Goal: Task Accomplishment & Management: Complete application form

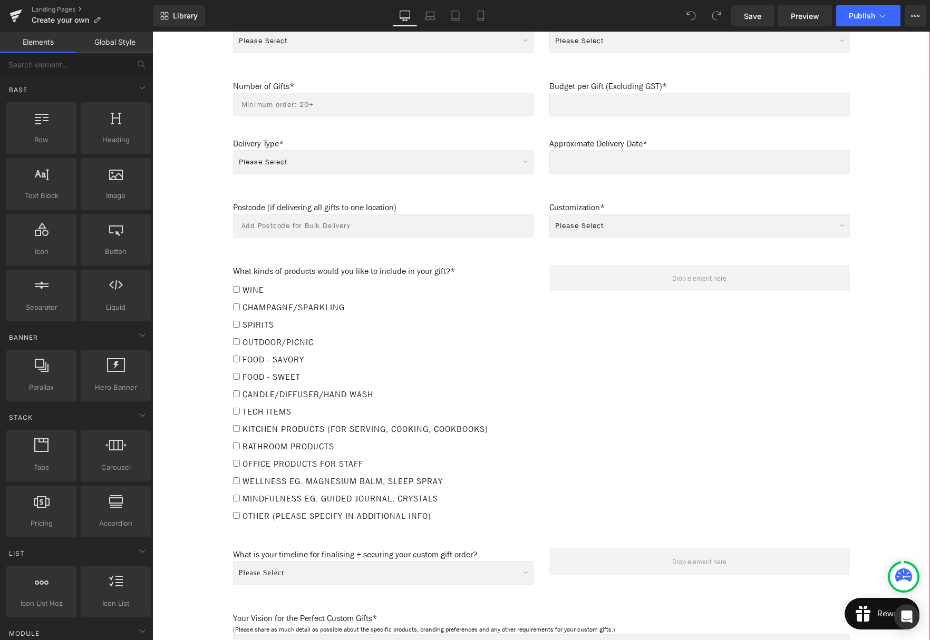
scroll to position [900, 0]
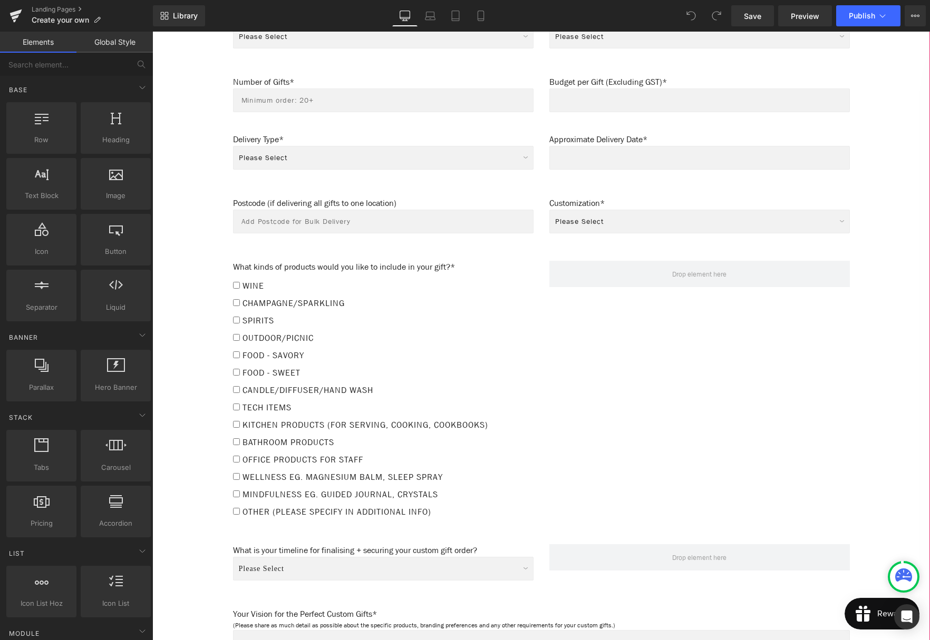
drag, startPoint x: 581, startPoint y: 198, endPoint x: 569, endPoint y: 199, distance: 12.2
click at [582, 198] on p "Customization*" at bounding box center [699, 203] width 300 height 13
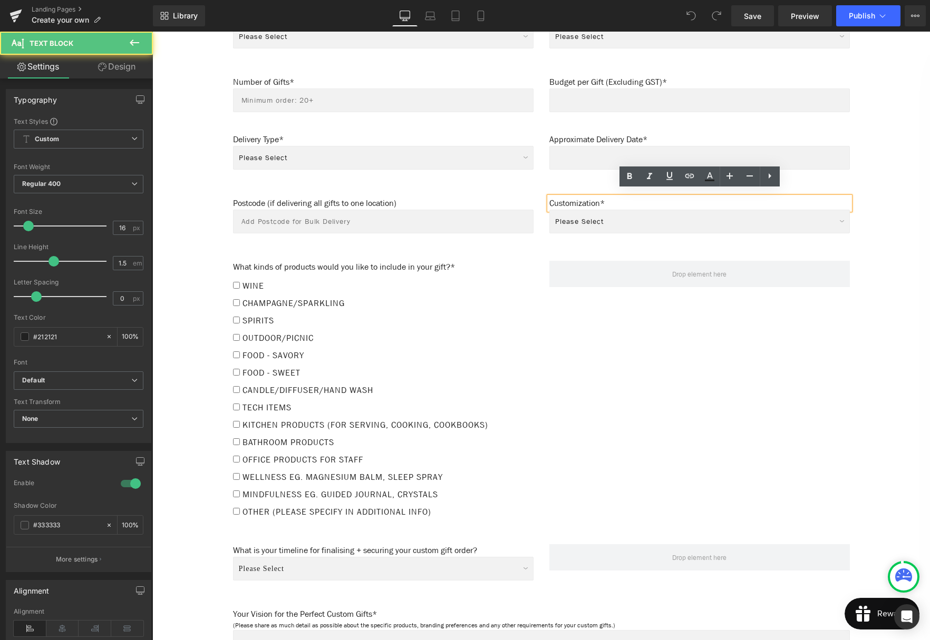
click at [579, 198] on p "Customization*" at bounding box center [699, 203] width 300 height 13
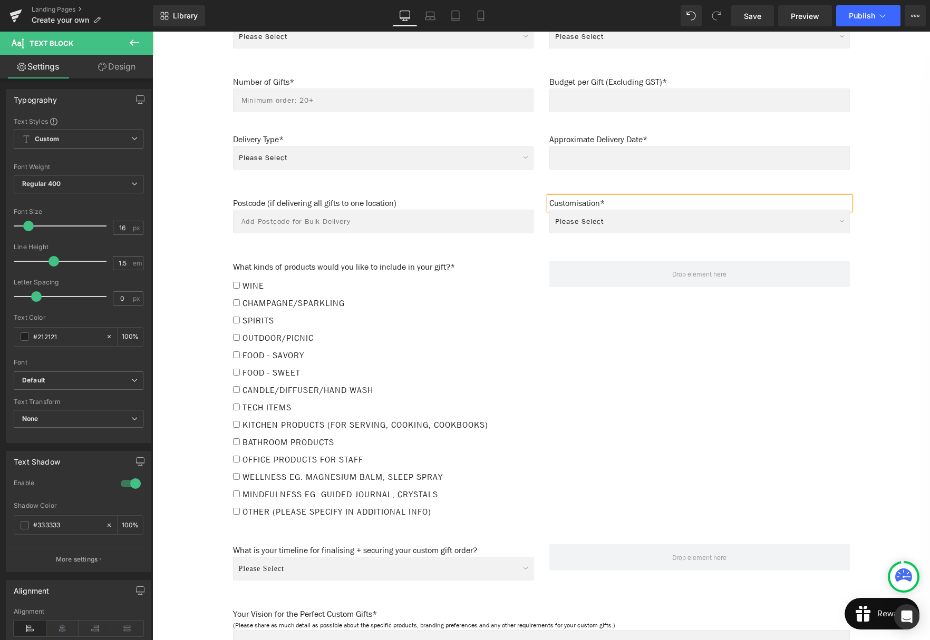
click at [503, 189] on div "Postcode (if delivering all gifts to one location) Text Block Text Field Custom…" at bounding box center [541, 213] width 633 height 64
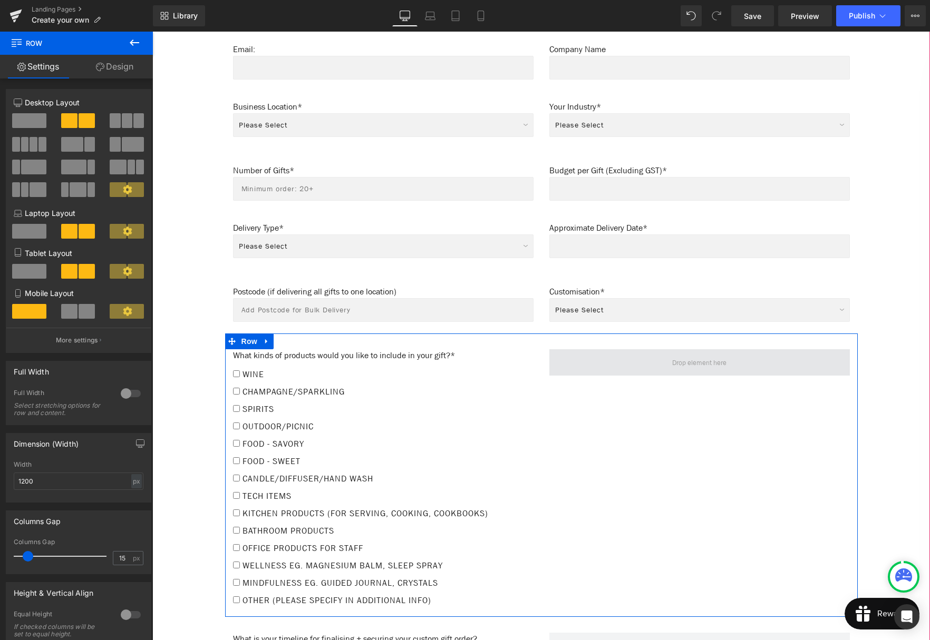
scroll to position [805, 0]
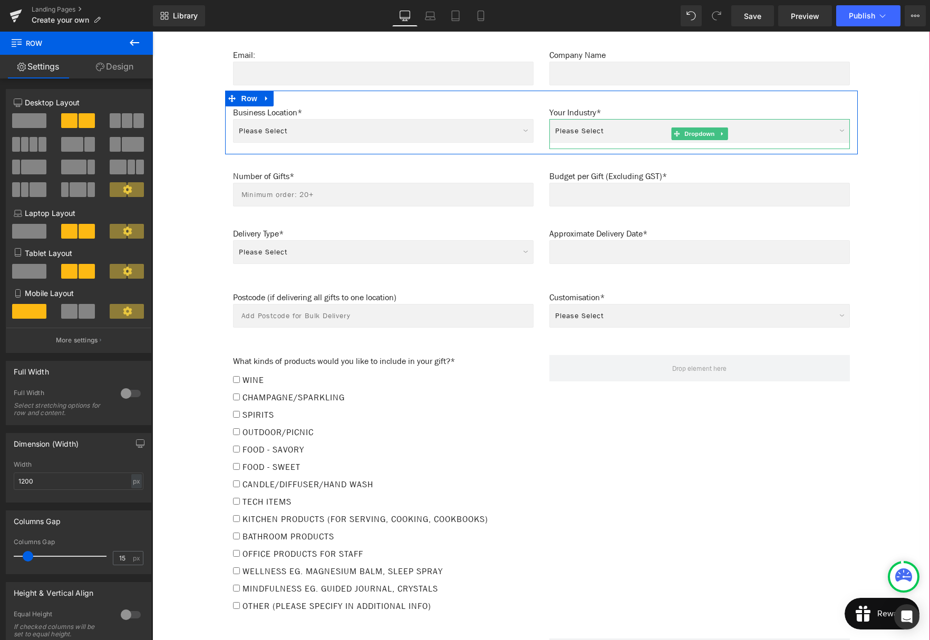
click at [586, 123] on select "Please Select Real Estate Marketing Agency Corporate Events Automotive Group Ba…" at bounding box center [699, 131] width 300 height 24
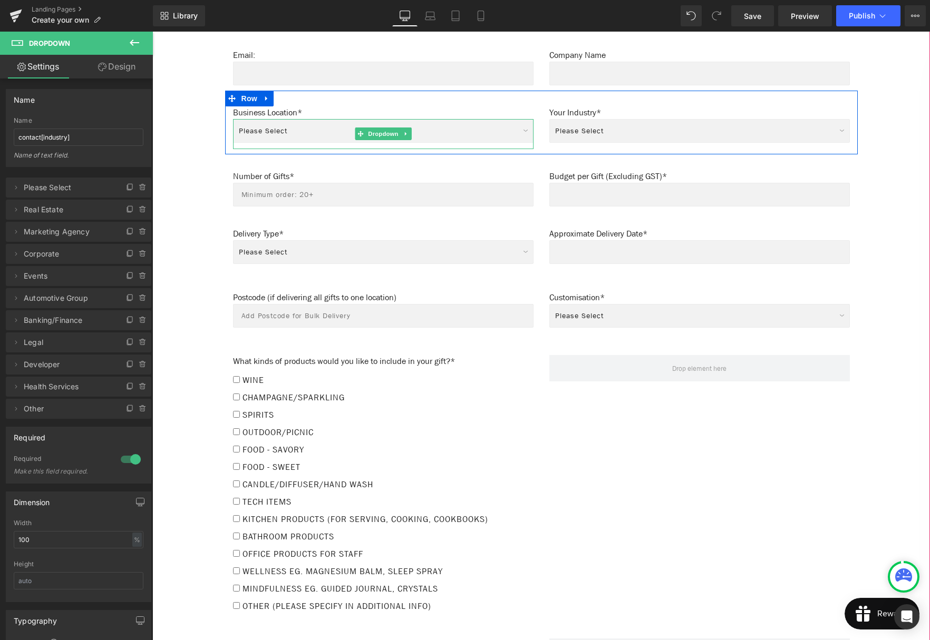
click at [430, 123] on select "Please Select [GEOGRAPHIC_DATA] [GEOGRAPHIC_DATA] [GEOGRAPHIC_DATA] [GEOGRAPHIC…" at bounding box center [383, 131] width 300 height 24
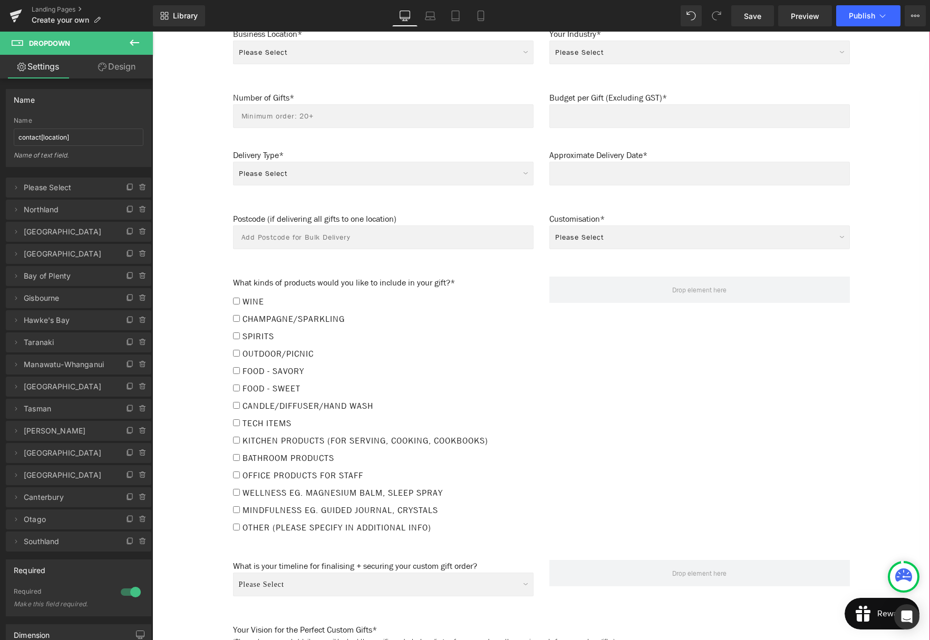
scroll to position [887, 0]
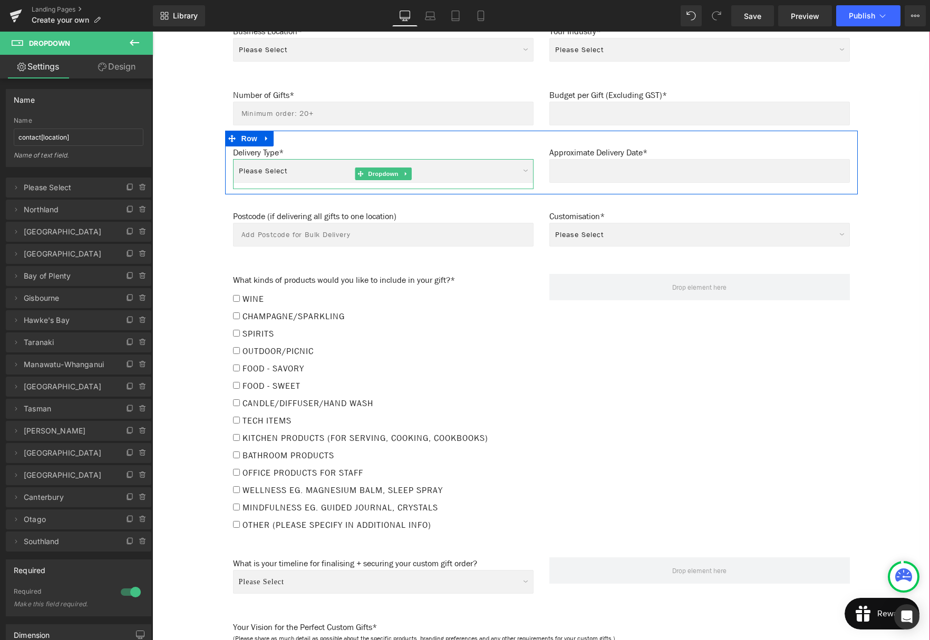
click at [422, 164] on select "Please Select Individual Delivery - Direct to recipients Bulk Delivery to one l…" at bounding box center [383, 171] width 300 height 24
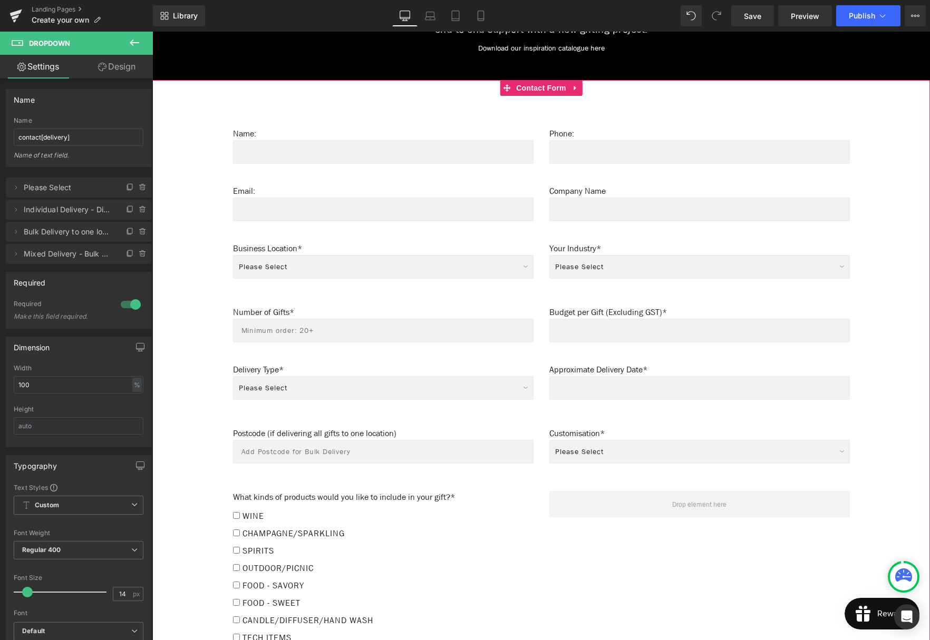
scroll to position [650, 0]
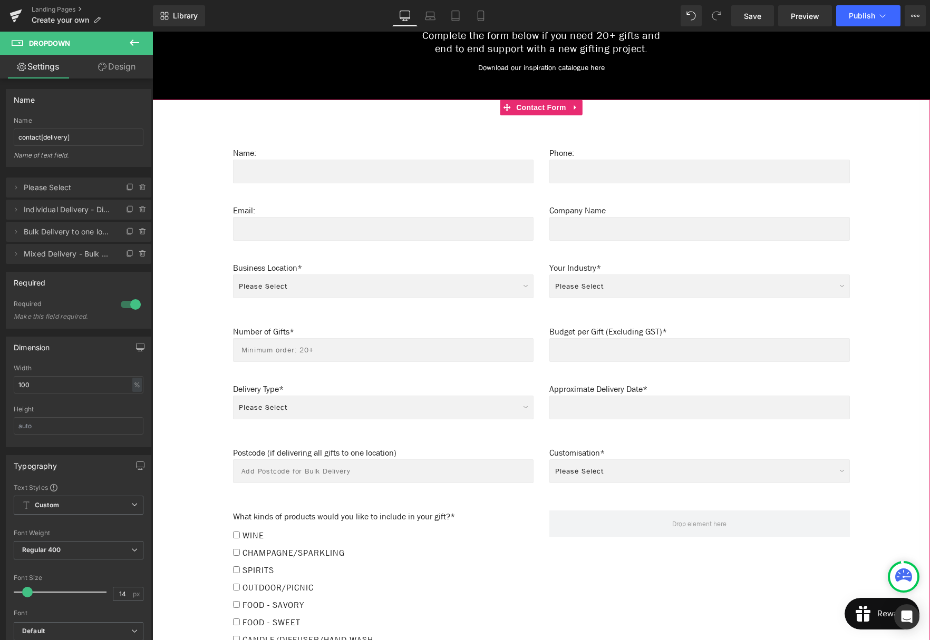
click at [598, 467] on select "Please Select I want to brand the packaging only I want to brand the products o…" at bounding box center [699, 472] width 300 height 24
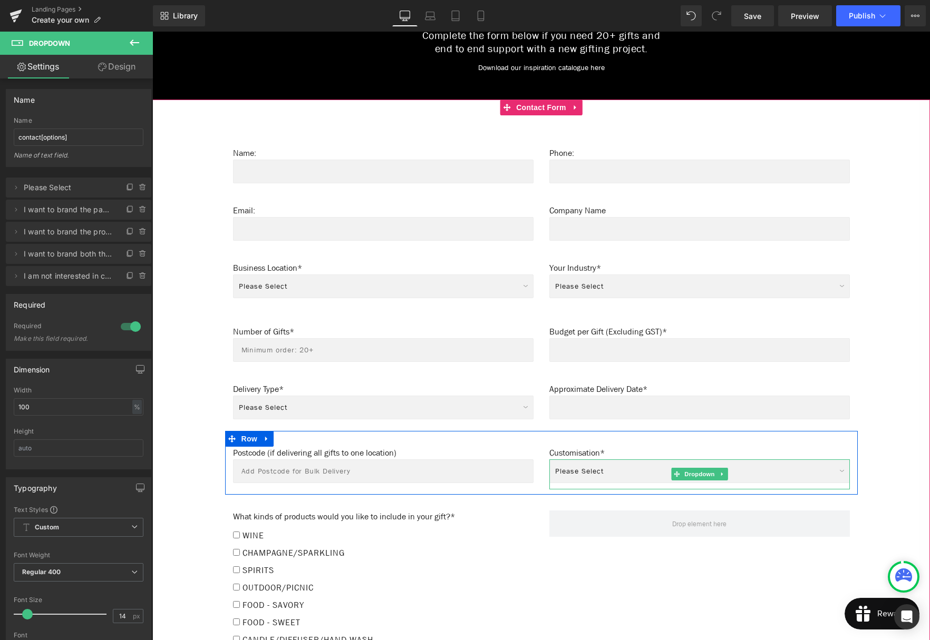
select select "packaging"
click at [620, 464] on select "Please Select I want to brand the packaging only I want to brand the products o…" at bounding box center [699, 472] width 300 height 24
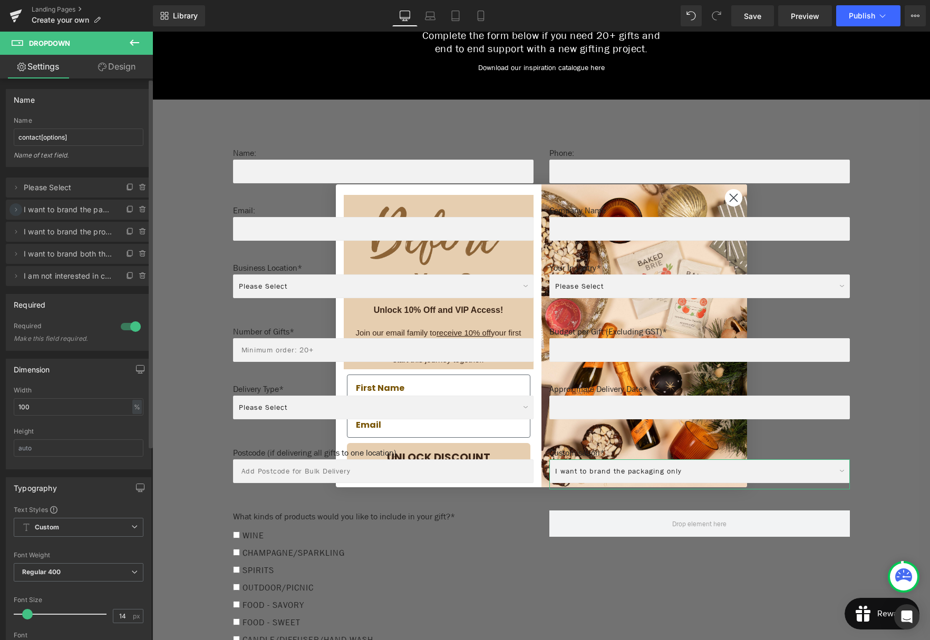
click at [16, 210] on icon at bounding box center [16, 210] width 8 height 8
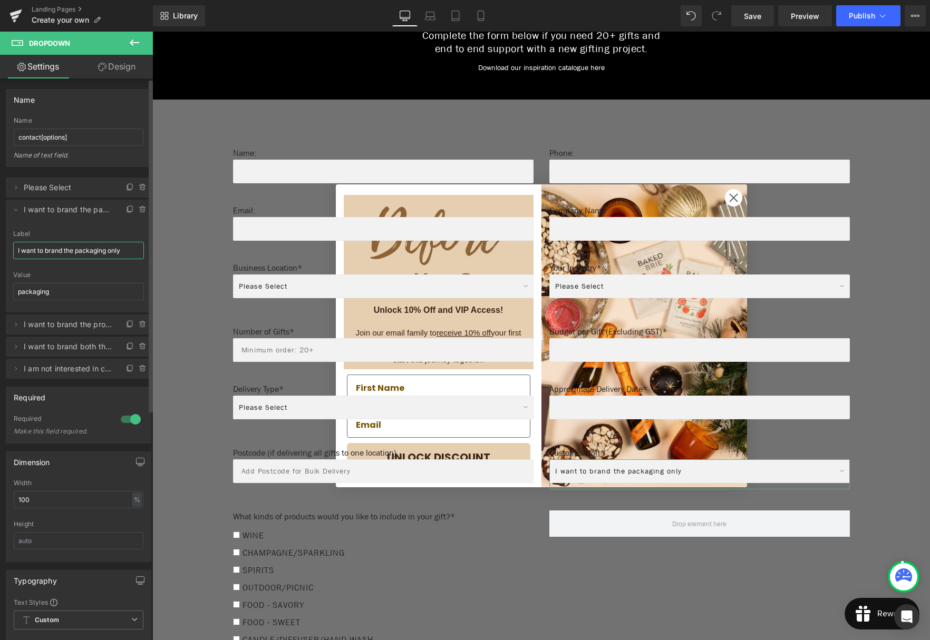
click at [73, 251] on input "I want to brand the packaging only" at bounding box center [78, 250] width 131 height 17
click at [43, 248] on input "I want to brand the packaging only" at bounding box center [78, 250] width 131 height 17
drag, startPoint x: 74, startPoint y: 249, endPoint x: 80, endPoint y: 249, distance: 6.3
click at [74, 249] on input "I want to brand the packaging only" at bounding box center [78, 250] width 131 height 17
click at [34, 325] on span "I want to brand the products only" at bounding box center [68, 325] width 89 height 20
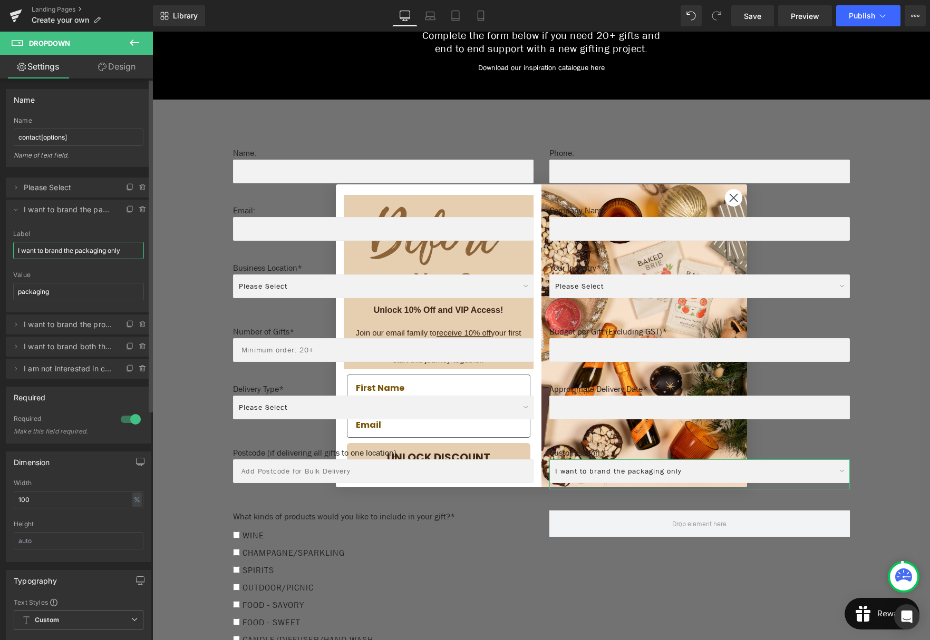
click at [88, 326] on span "I want to brand the products only" at bounding box center [68, 325] width 89 height 20
click at [126, 324] on icon at bounding box center [130, 324] width 8 height 8
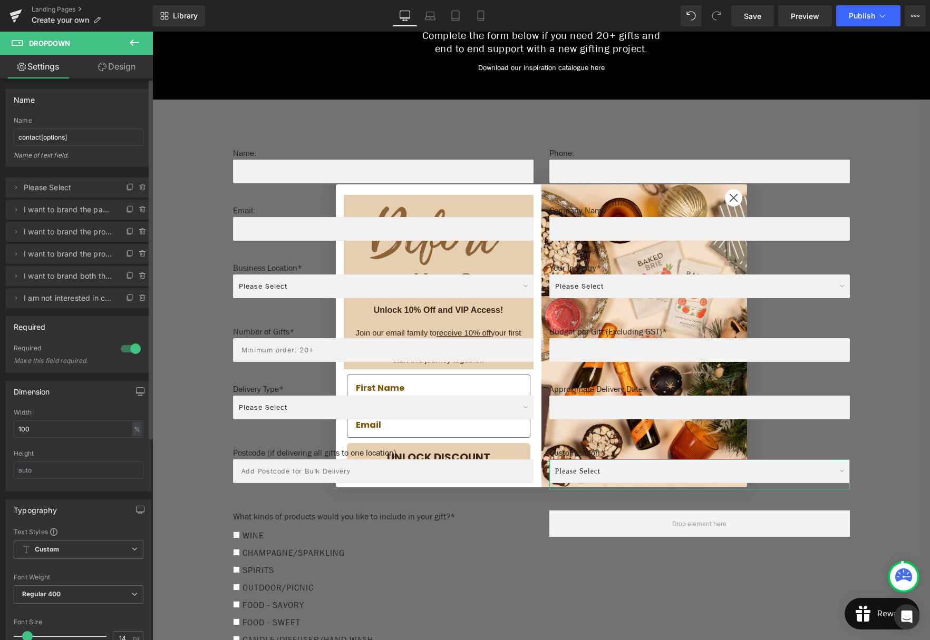
click at [47, 235] on span "I want to brand the products only" at bounding box center [68, 232] width 89 height 20
click at [16, 232] on icon at bounding box center [16, 232] width 2 height 4
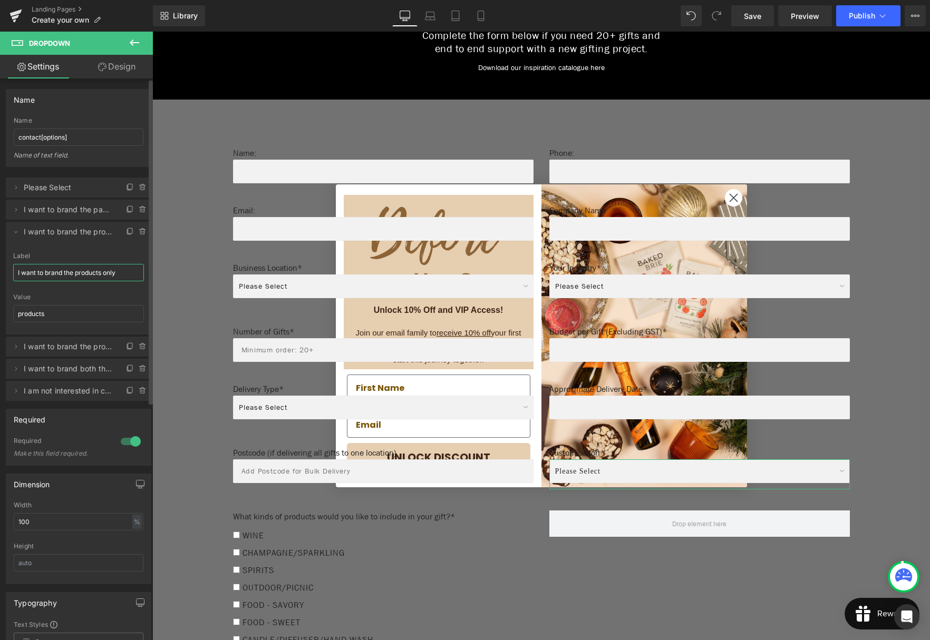
click at [75, 271] on input "I want to brand the products only" at bounding box center [78, 272] width 131 height 17
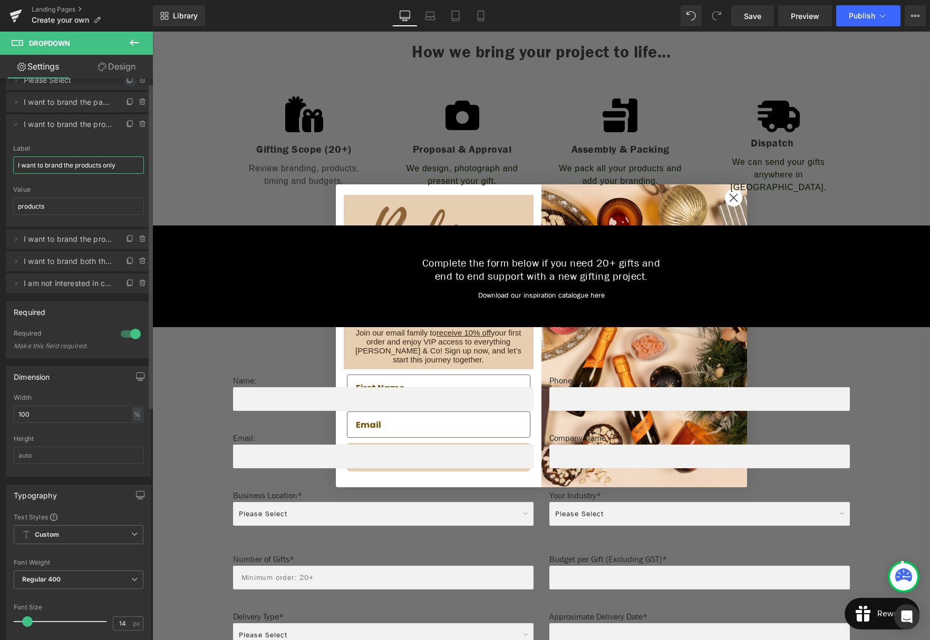
scroll to position [0, 0]
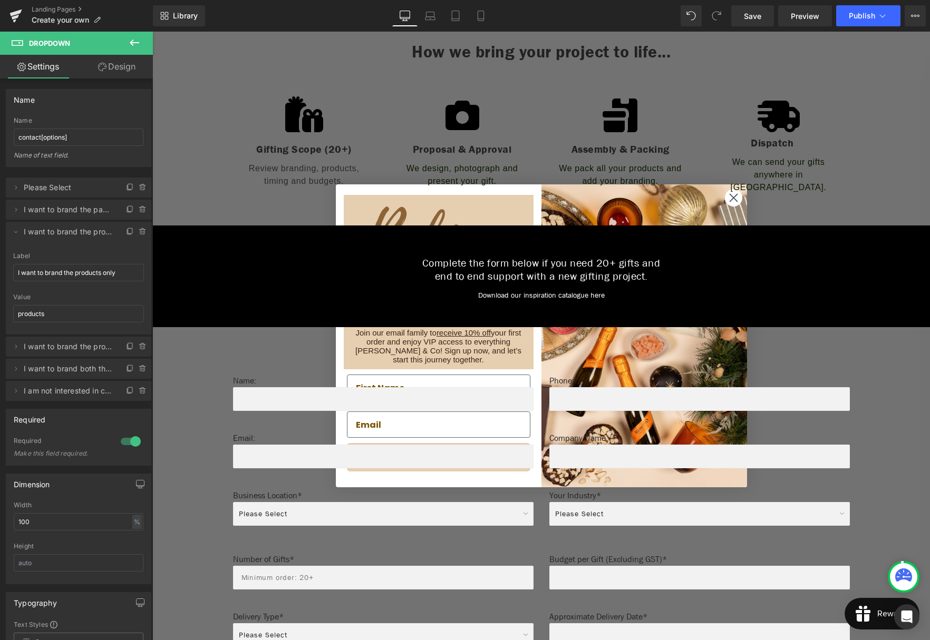
click at [103, 50] on span "Dropdown" at bounding box center [63, 43] width 105 height 23
click at [140, 44] on icon at bounding box center [134, 42] width 13 height 13
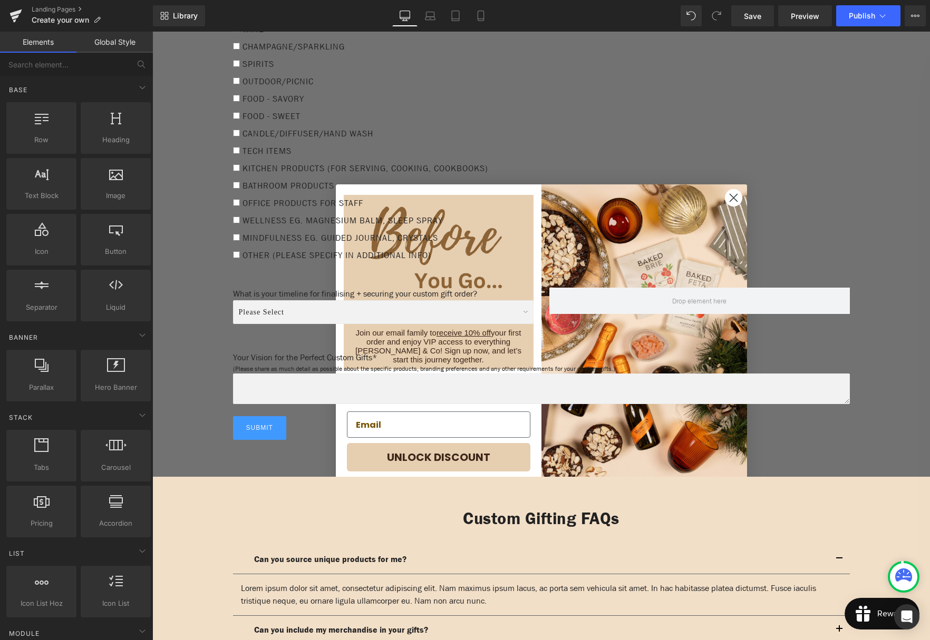
scroll to position [1158, 0]
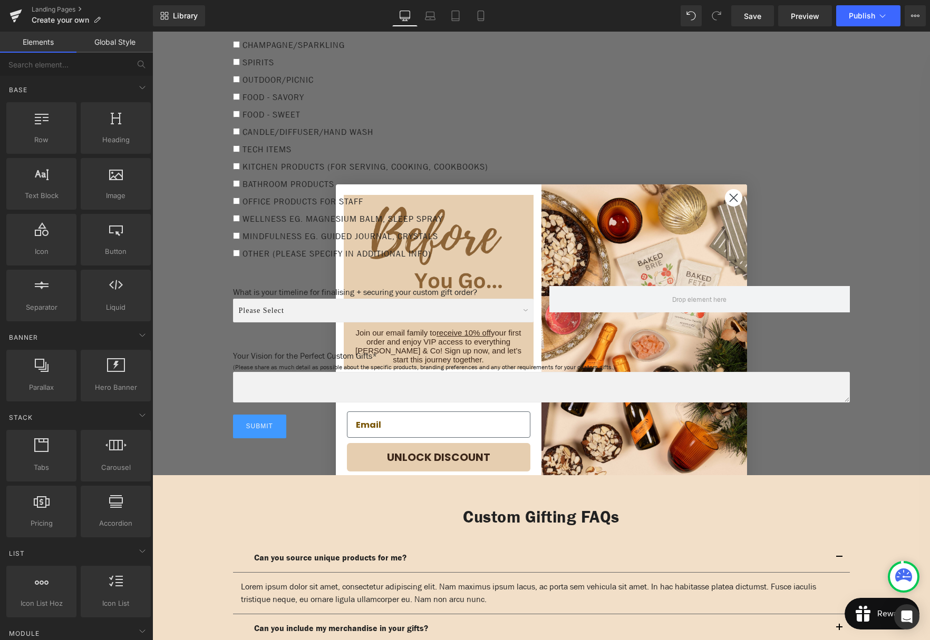
click at [734, 195] on div "What kinds of products would you like to include in your gift?* Text Block Wine…" at bounding box center [541, 129] width 633 height 284
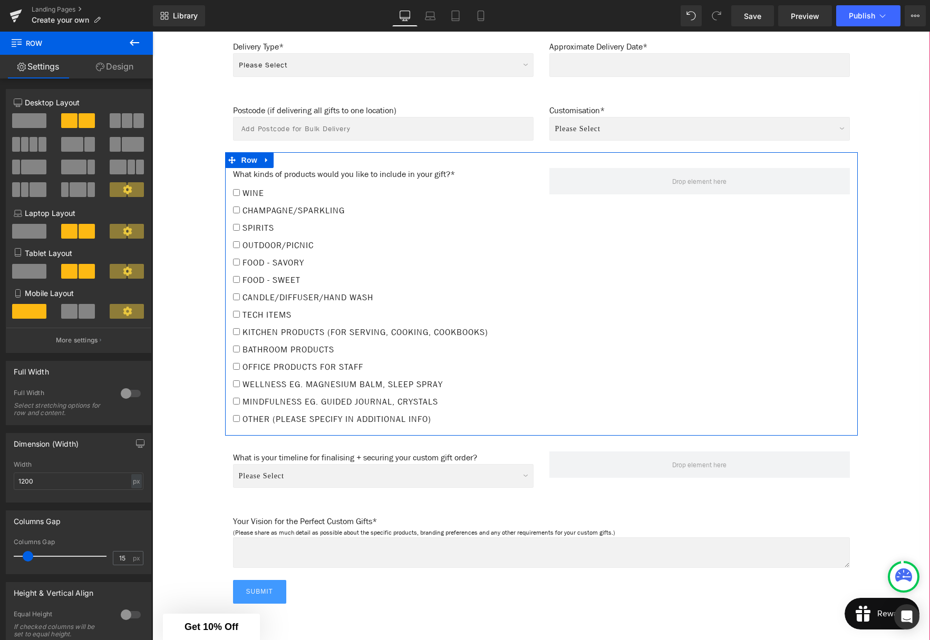
scroll to position [968, 0]
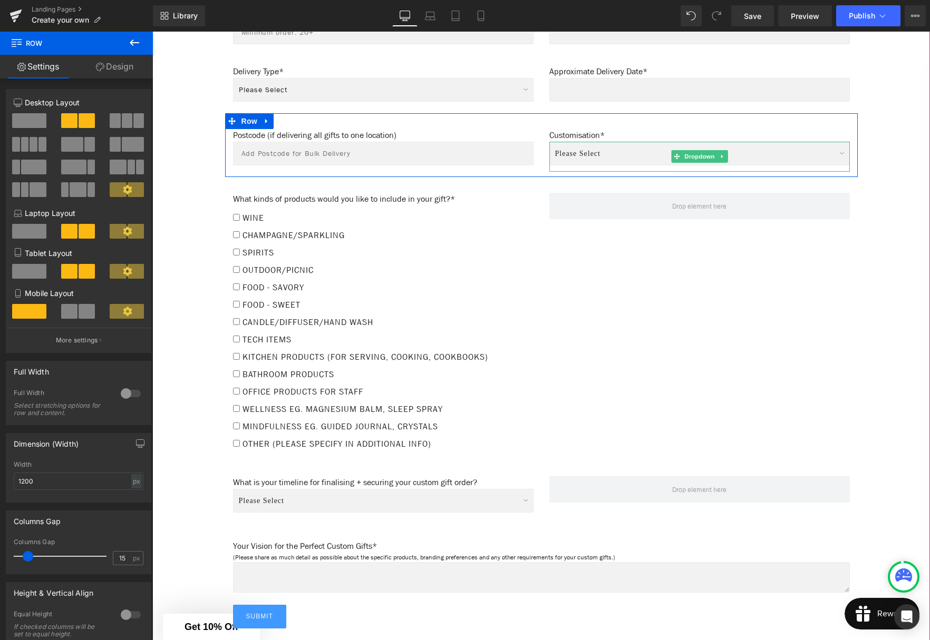
click at [619, 150] on select "Please Select I want to brand the packaging only I want to brand the products o…" at bounding box center [699, 154] width 300 height 24
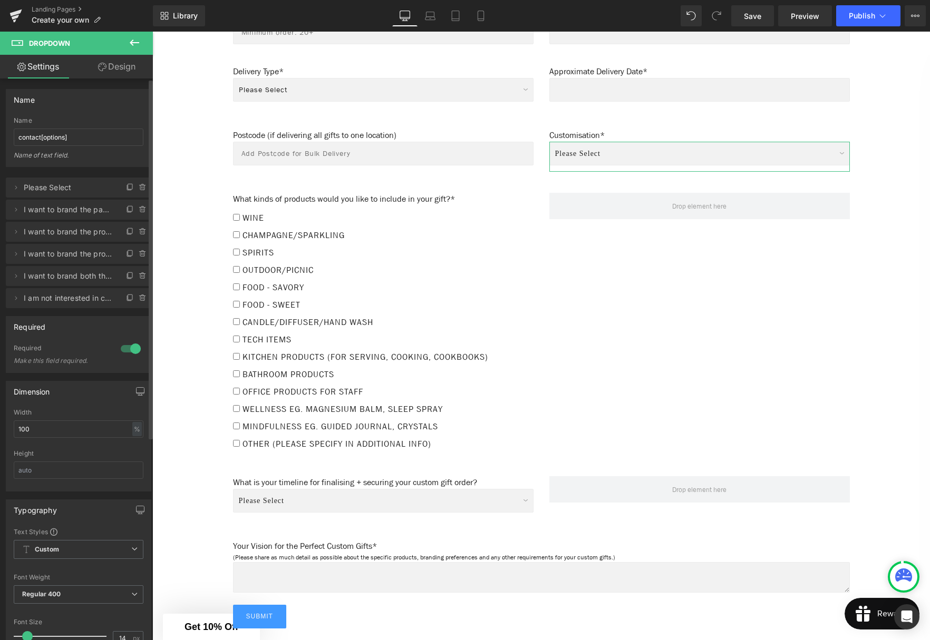
click at [70, 213] on span "I want to brand the packaging only" at bounding box center [68, 210] width 89 height 20
click at [16, 211] on icon at bounding box center [16, 210] width 8 height 8
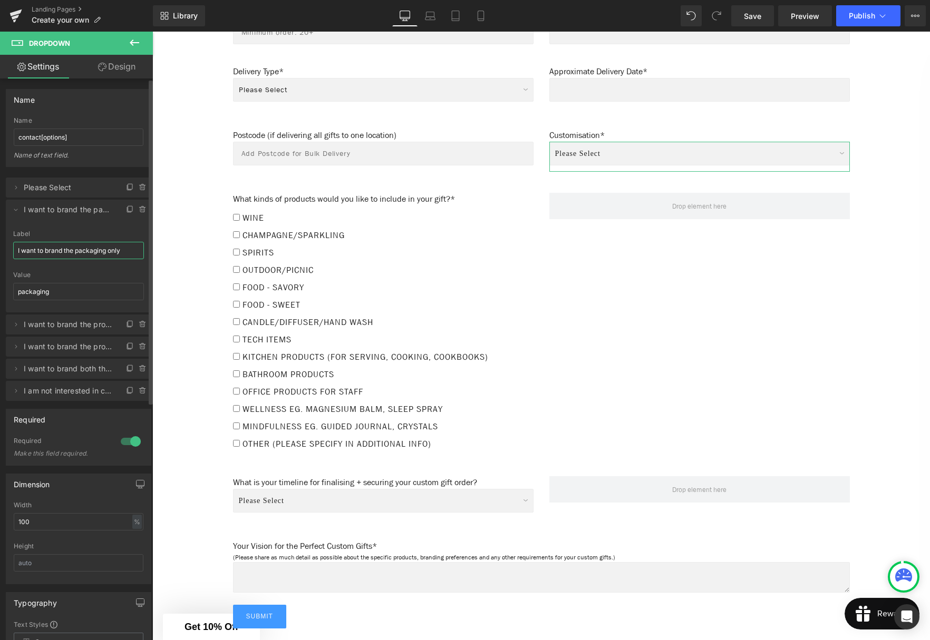
drag, startPoint x: 123, startPoint y: 251, endPoint x: 137, endPoint y: 255, distance: 14.1
click at [123, 251] on input "I want to brand the packaging only" at bounding box center [78, 250] width 131 height 17
type input "I want to brand the packaging only. Will advise on options."
click at [16, 324] on icon at bounding box center [16, 324] width 8 height 8
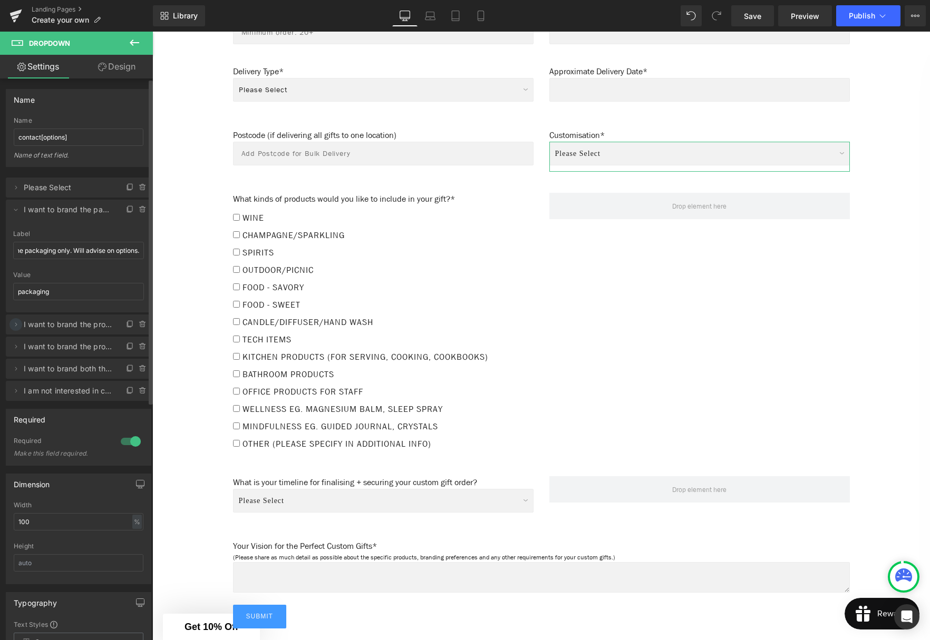
scroll to position [0, 0]
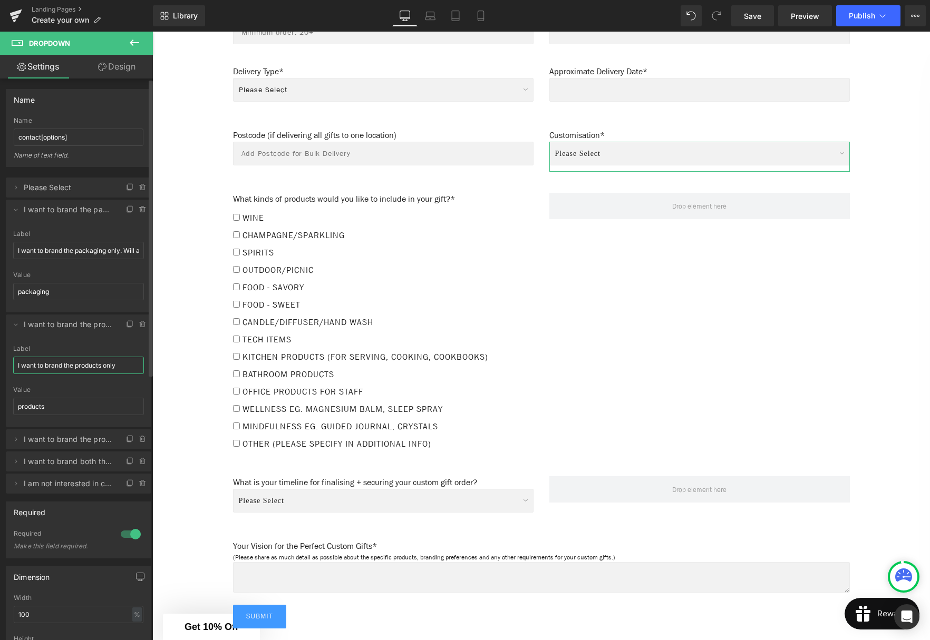
click at [120, 366] on input "I want to brand the products only" at bounding box center [78, 365] width 131 height 17
type input "I want to brand the products only. Will advise on options."
click at [16, 439] on icon at bounding box center [16, 439] width 8 height 8
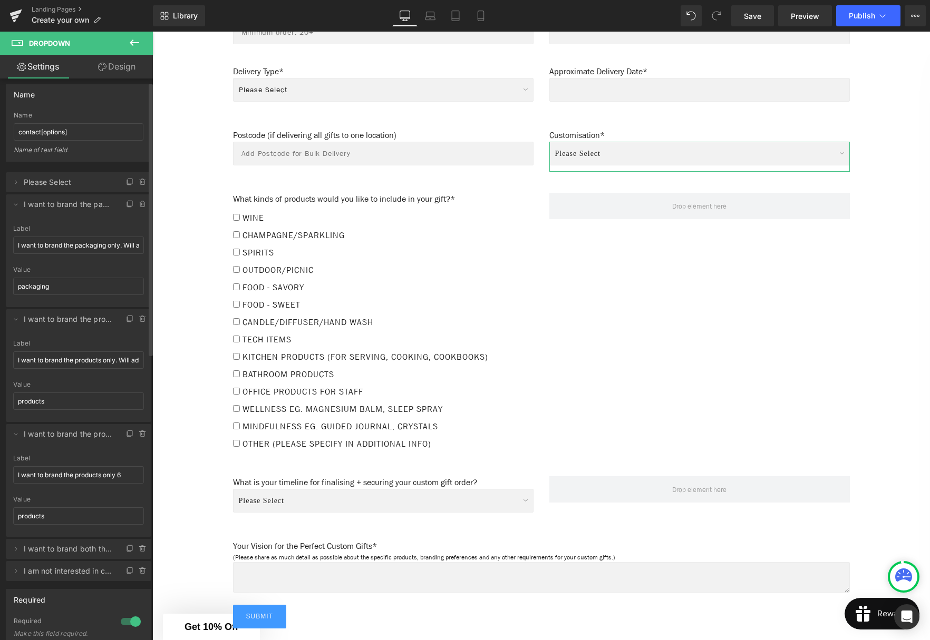
scroll to position [45, 0]
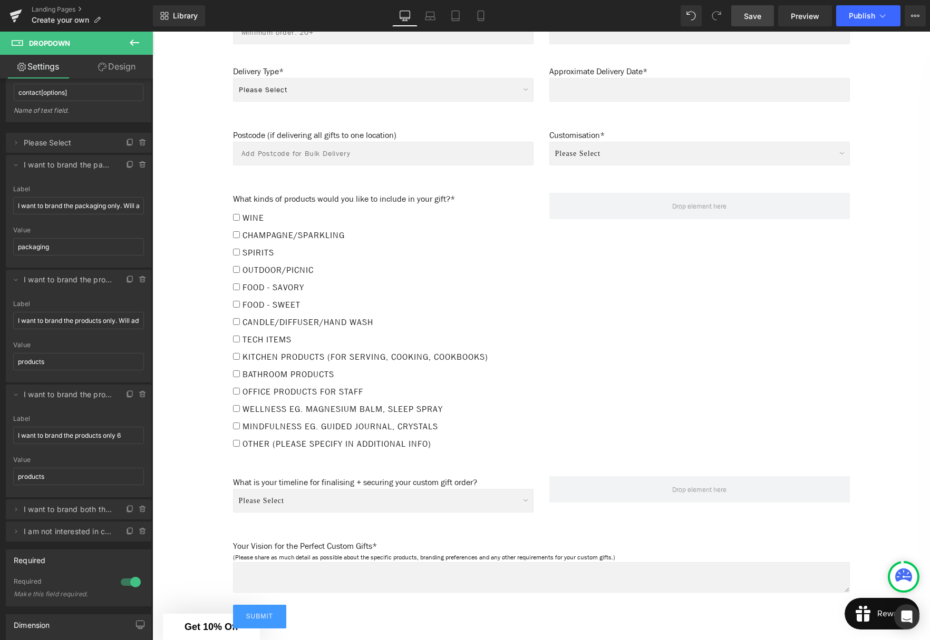
click at [751, 16] on span "Save" at bounding box center [752, 16] width 17 height 11
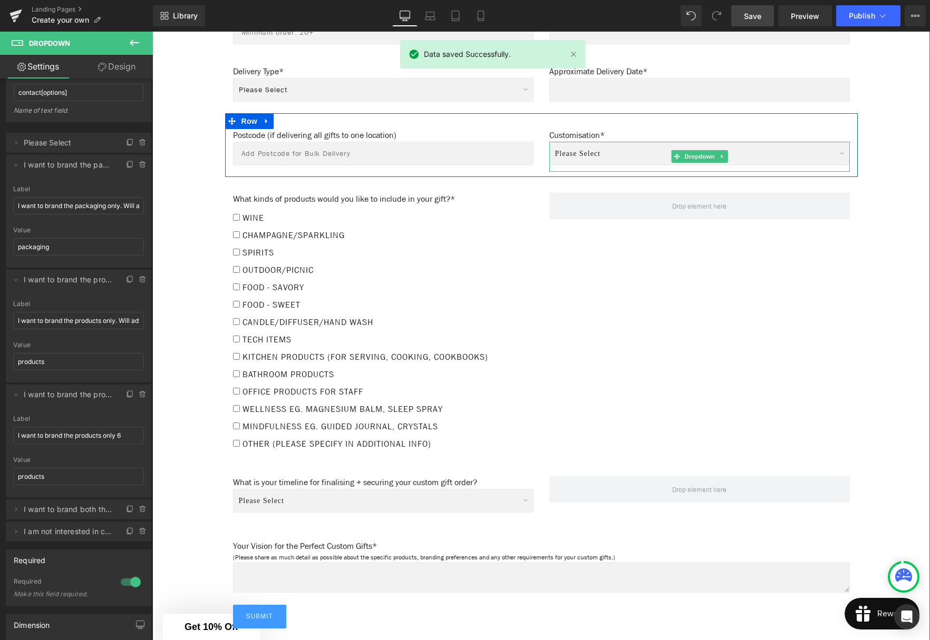
click at [589, 147] on select "Please Select I want to brand the packaging only. Will advise on options. I wan…" at bounding box center [699, 154] width 300 height 24
click at [139, 394] on icon at bounding box center [143, 395] width 8 height 8
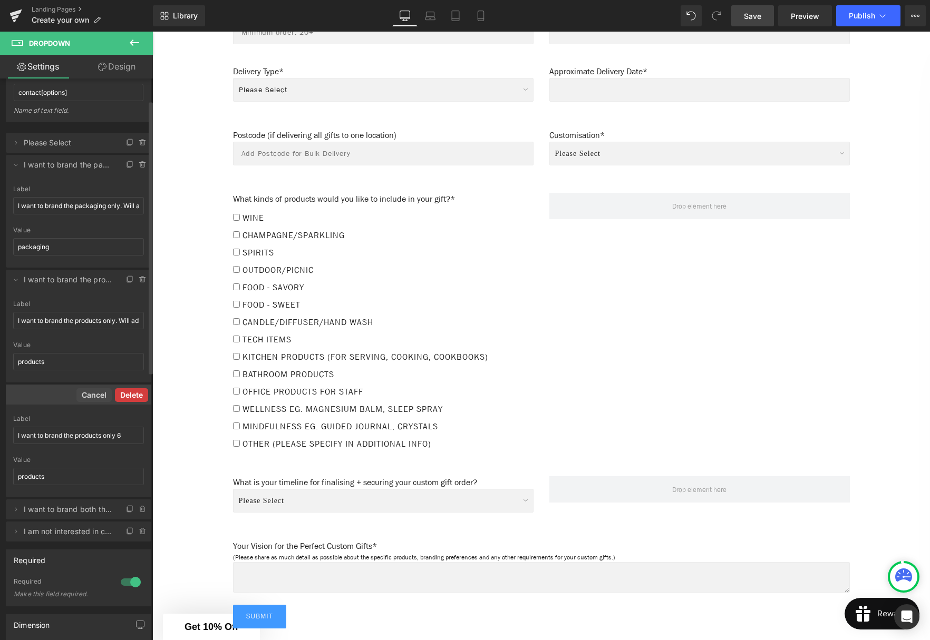
click at [131, 395] on button "Delete" at bounding box center [131, 395] width 33 height 14
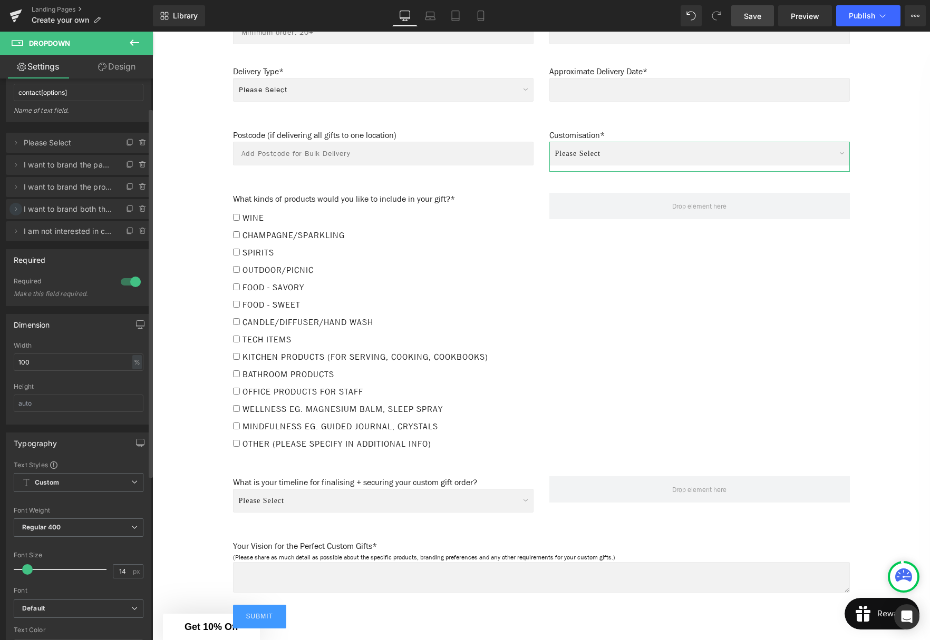
click at [15, 207] on icon at bounding box center [16, 209] width 2 height 4
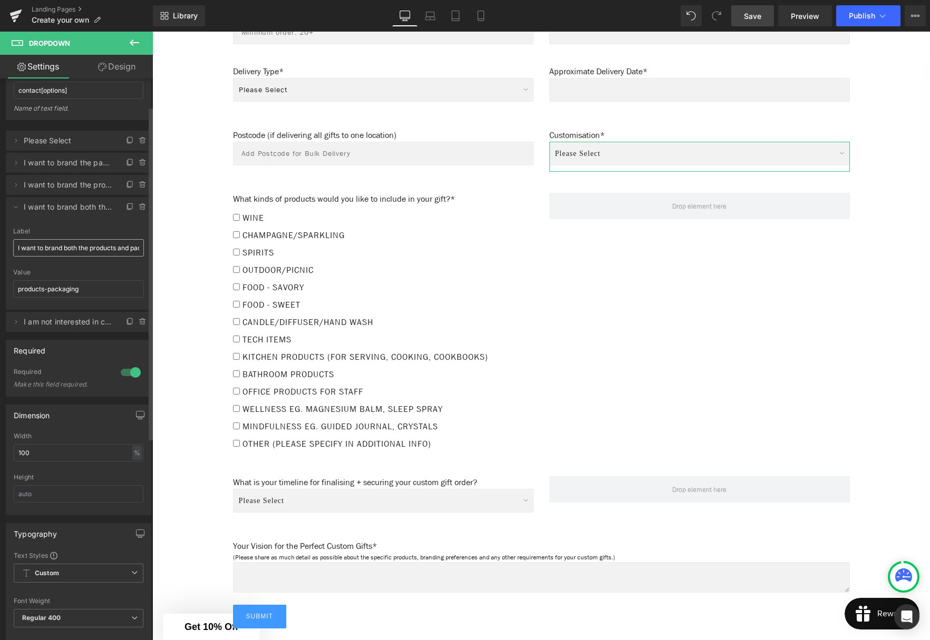
scroll to position [0, 28]
click at [137, 251] on input "I want to brand both the products and packaging" at bounding box center [78, 247] width 131 height 17
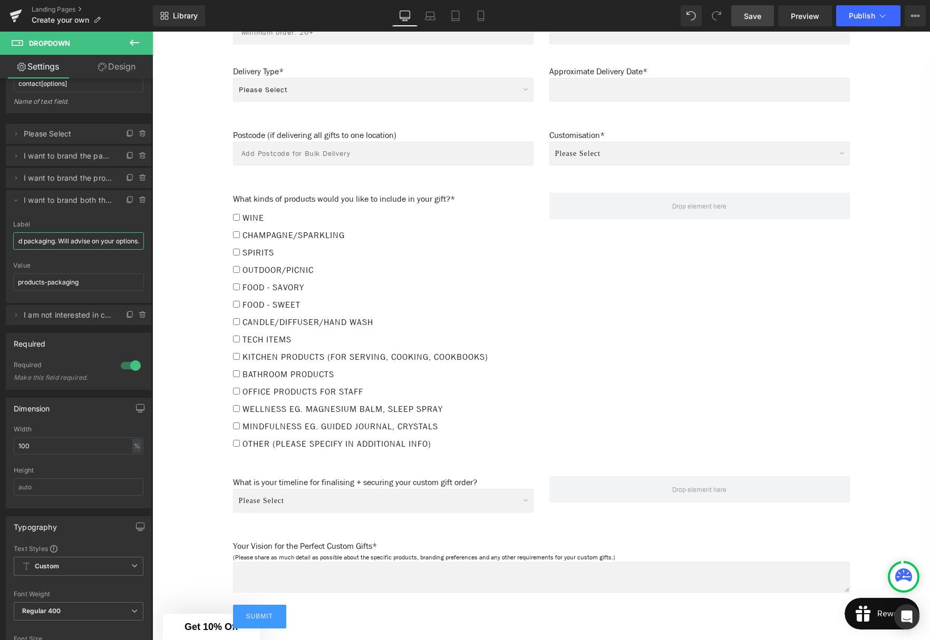
scroll to position [52, 0]
click at [752, 20] on span "Save" at bounding box center [752, 16] width 17 height 11
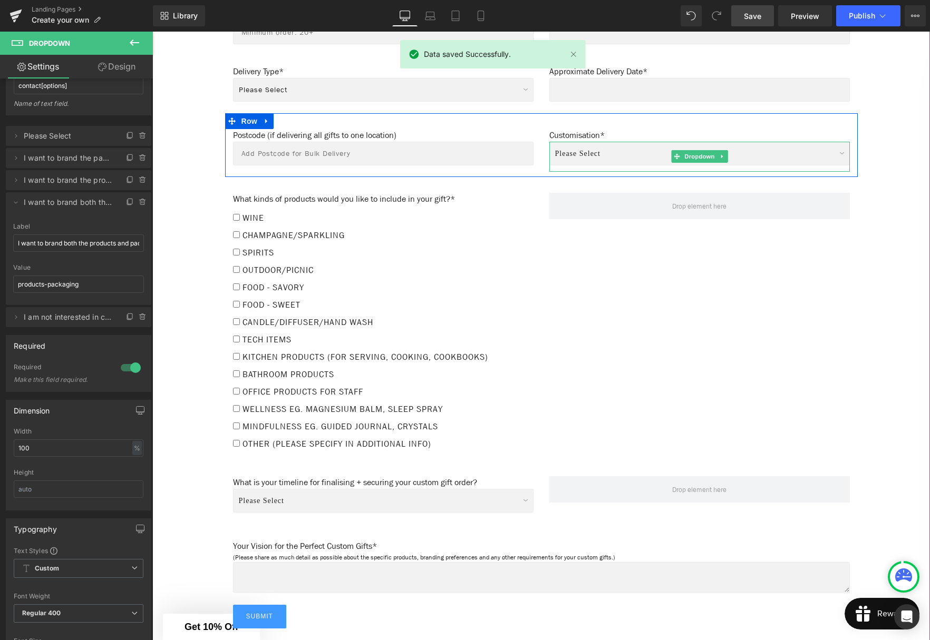
click at [661, 151] on select "Please Select I want to brand the packaging only. Will advise on options. I wan…" at bounding box center [699, 154] width 300 height 24
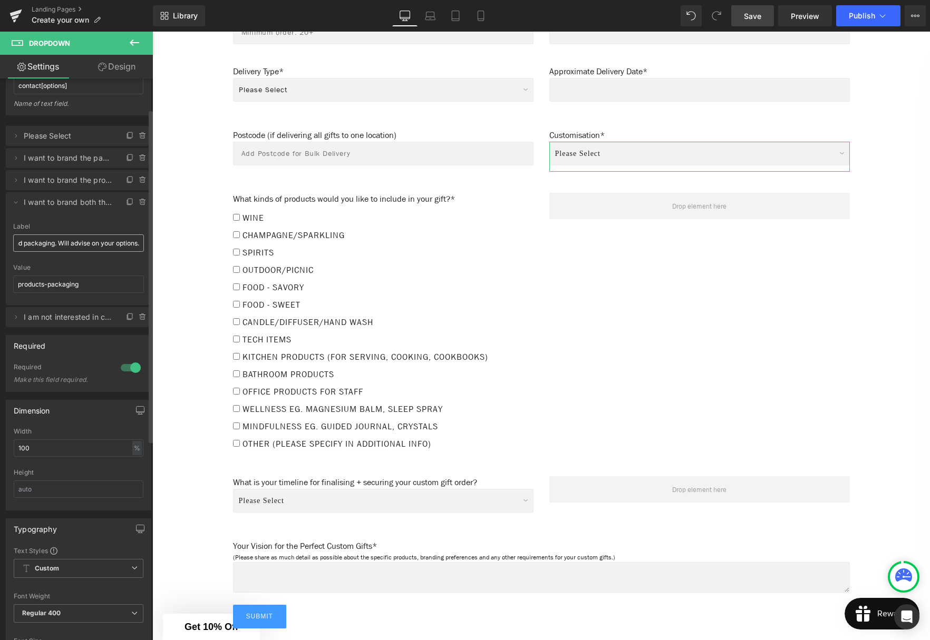
scroll to position [0, 110]
drag, startPoint x: 113, startPoint y: 243, endPoint x: 128, endPoint y: 248, distance: 15.2
click at [113, 243] on input "I want to brand both the products and packaging. Will advise on your options." at bounding box center [78, 243] width 131 height 17
type input "I want to brand both the products and packaging. Will advise on options."
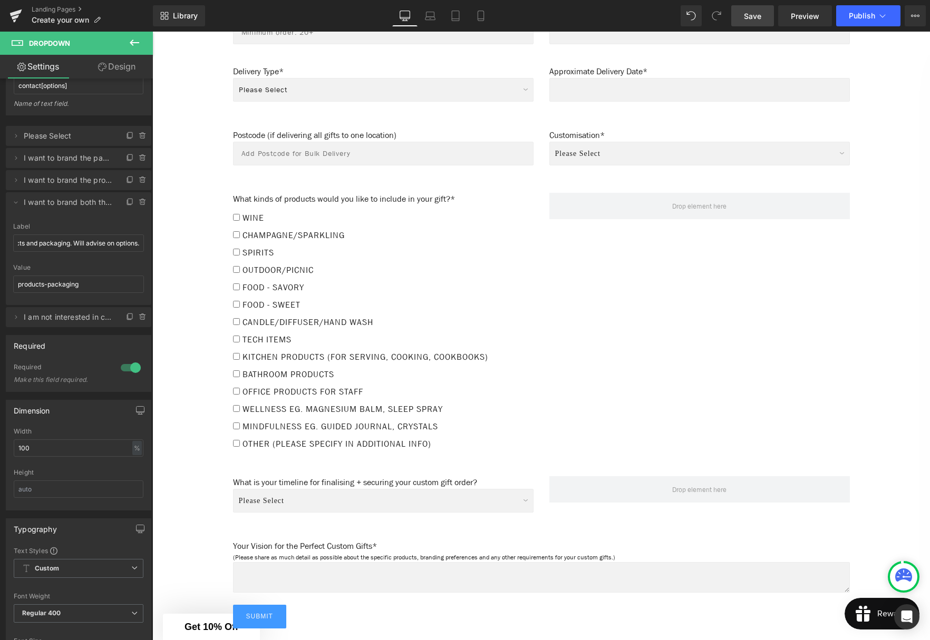
click at [751, 14] on span "Save" at bounding box center [752, 16] width 17 height 11
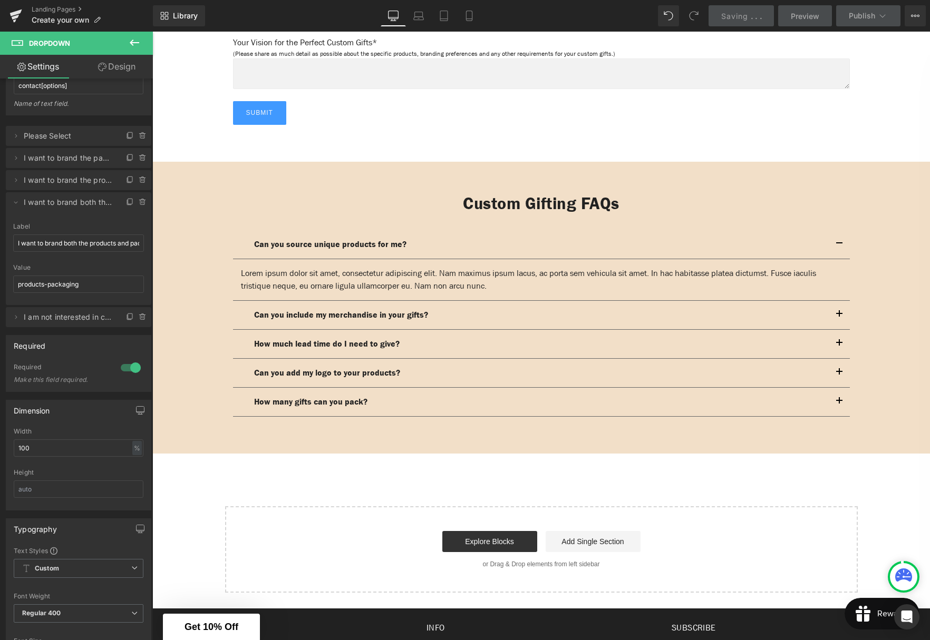
scroll to position [1475, 0]
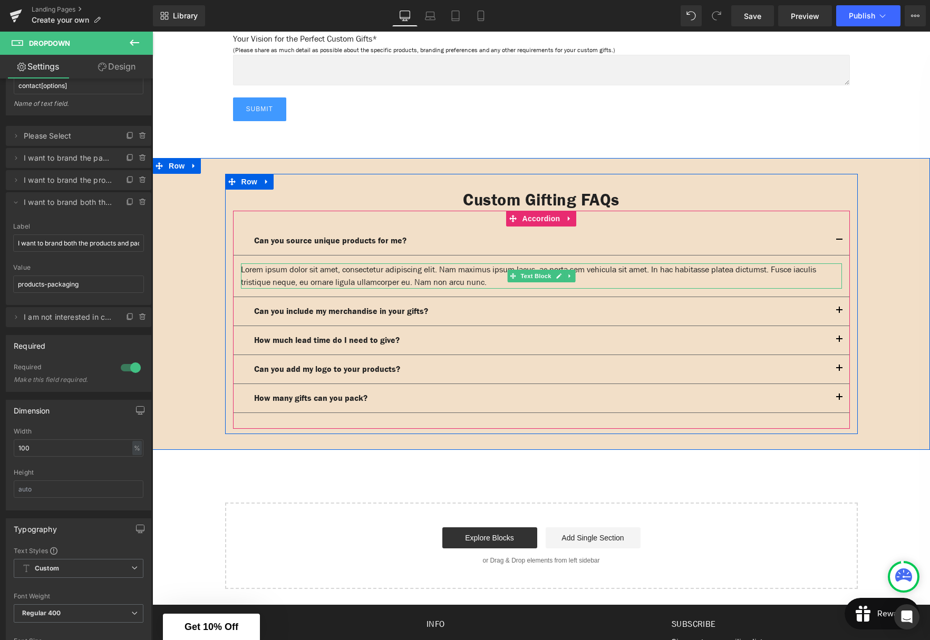
drag, startPoint x: 541, startPoint y: 268, endPoint x: 458, endPoint y: 265, distance: 82.8
click at [541, 270] on span "Text Block" at bounding box center [535, 276] width 35 height 13
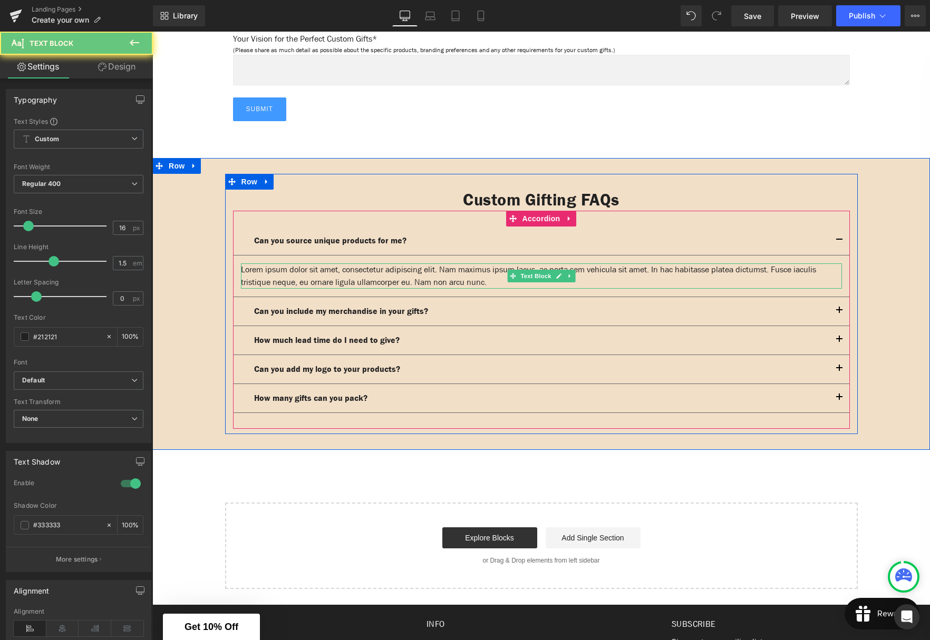
click at [458, 265] on div "Lorem ipsum dolor sit amet, consectetur adipiscing elit. Nam maximus ipsum lacu…" at bounding box center [541, 276] width 601 height 25
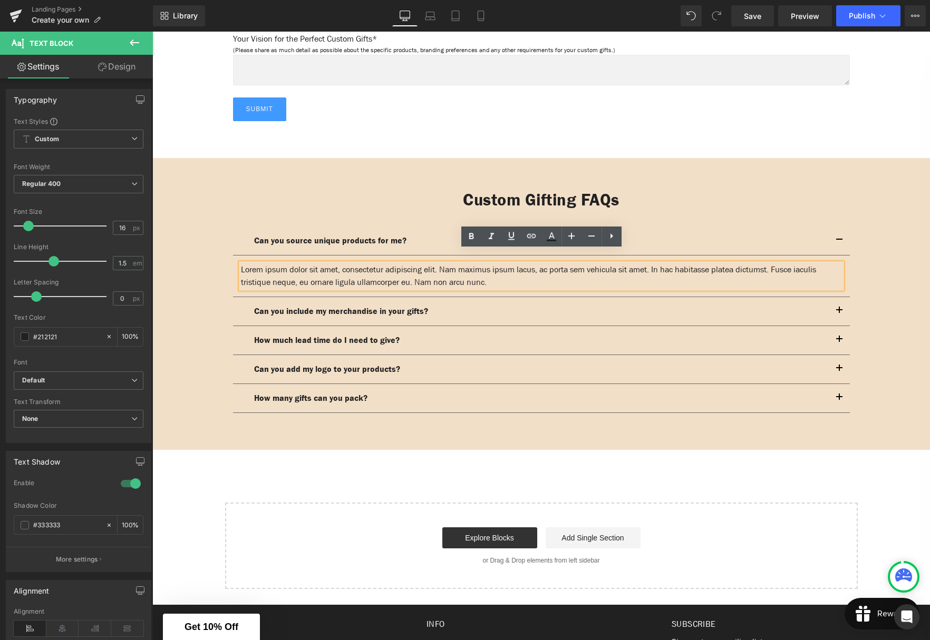
click at [513, 270] on div "Lorem ipsum dolor sit amet, consectetur adipiscing elit. Nam maximus ipsum lacu…" at bounding box center [541, 276] width 601 height 25
drag, startPoint x: 377, startPoint y: 270, endPoint x: 239, endPoint y: 258, distance: 138.6
click at [241, 264] on div "Lorem ipsum dolor sit amet, consectetur adipiscing elit. Nam maximus ipsum lacu…" at bounding box center [541, 276] width 601 height 25
click at [249, 264] on div "Lorem ipsum dolor sit amet, consectetur adipiscing elit. Nam maximus ipsum lacu…" at bounding box center [541, 276] width 601 height 25
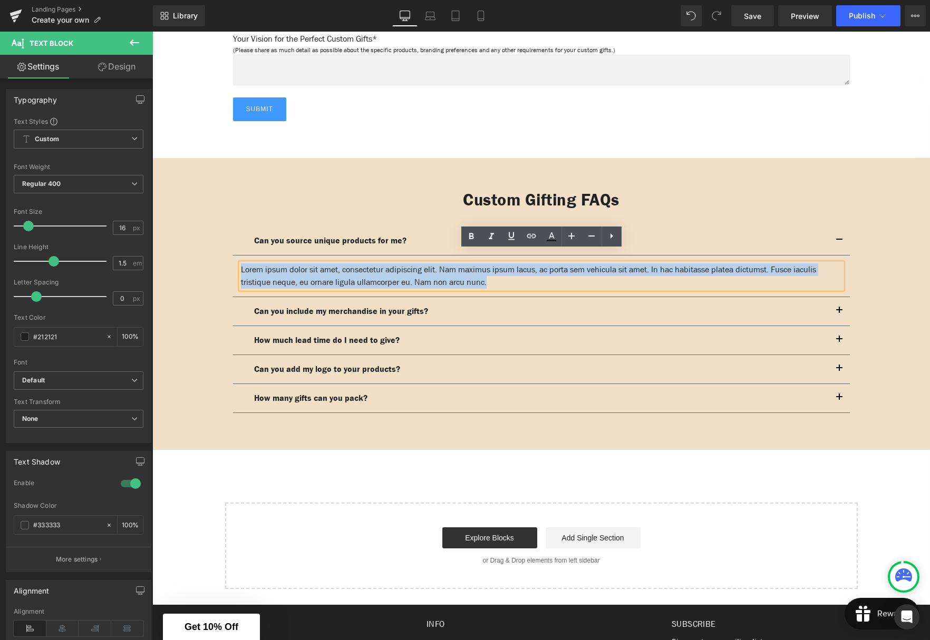
drag, startPoint x: 251, startPoint y: 258, endPoint x: 527, endPoint y: 266, distance: 275.8
click at [527, 266] on div "Lorem ipsum dolor sit amet, consectetur adipiscing elit. Nam maximus ipsum lacu…" at bounding box center [541, 276] width 601 height 25
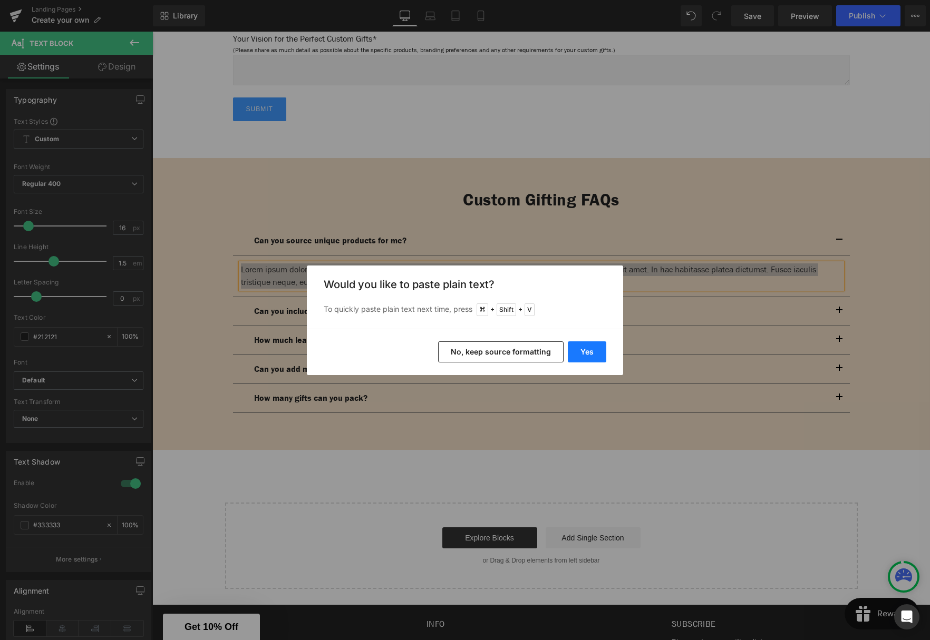
click at [587, 355] on button "Yes" at bounding box center [587, 352] width 38 height 21
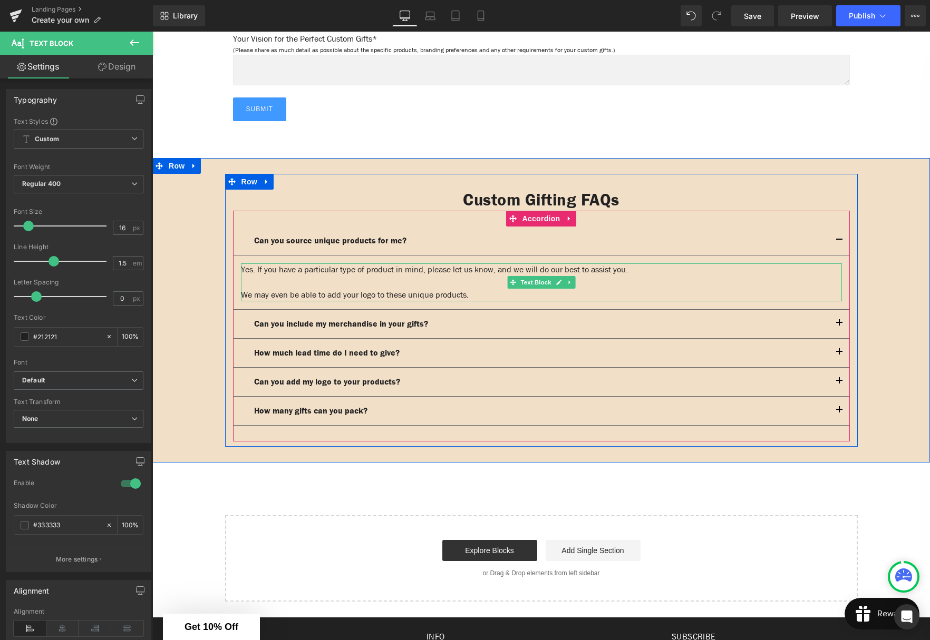
scroll to position [1475, 0]
click at [412, 277] on div at bounding box center [541, 283] width 601 height 13
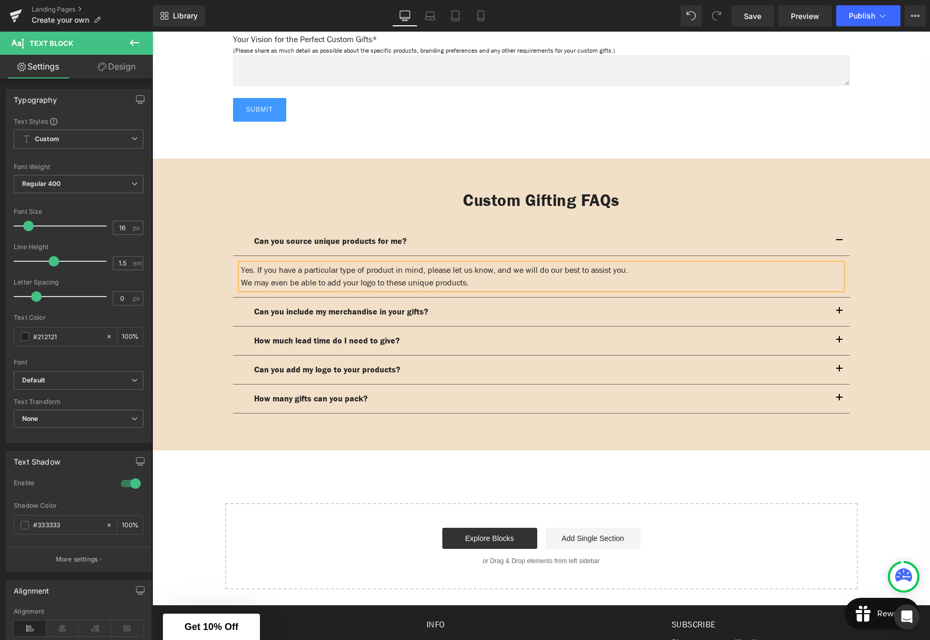
scroll to position [1474, 0]
click at [507, 277] on div "We may even be able to add your logo to these unique products." at bounding box center [541, 283] width 601 height 13
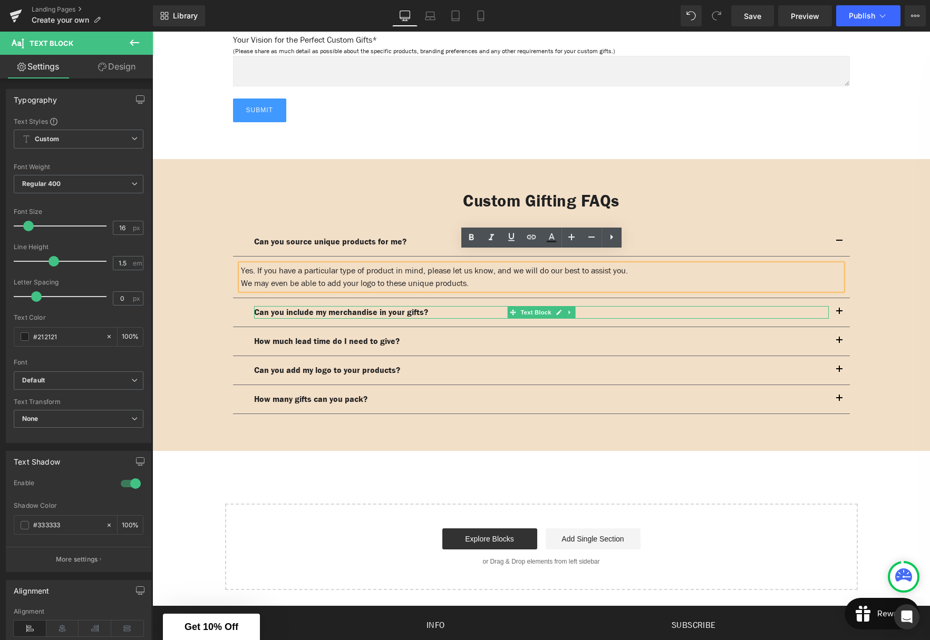
click at [322, 307] on strong "Can you include my merchandise in your gifts?" at bounding box center [341, 312] width 174 height 11
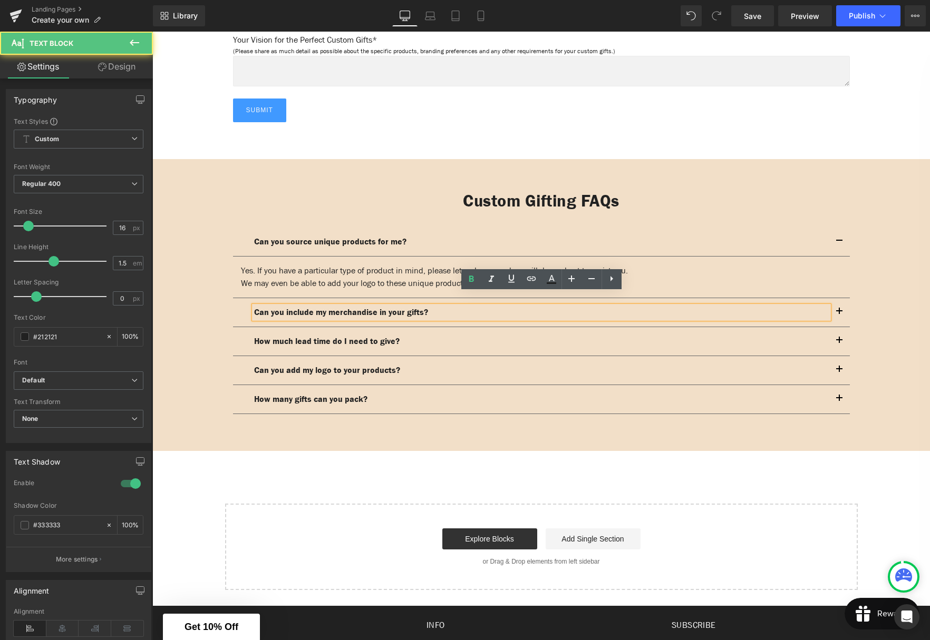
drag, startPoint x: 488, startPoint y: 304, endPoint x: 481, endPoint y: 304, distance: 6.9
click at [488, 306] on p "Can you include my merchandise in your gifts?" at bounding box center [541, 312] width 575 height 13
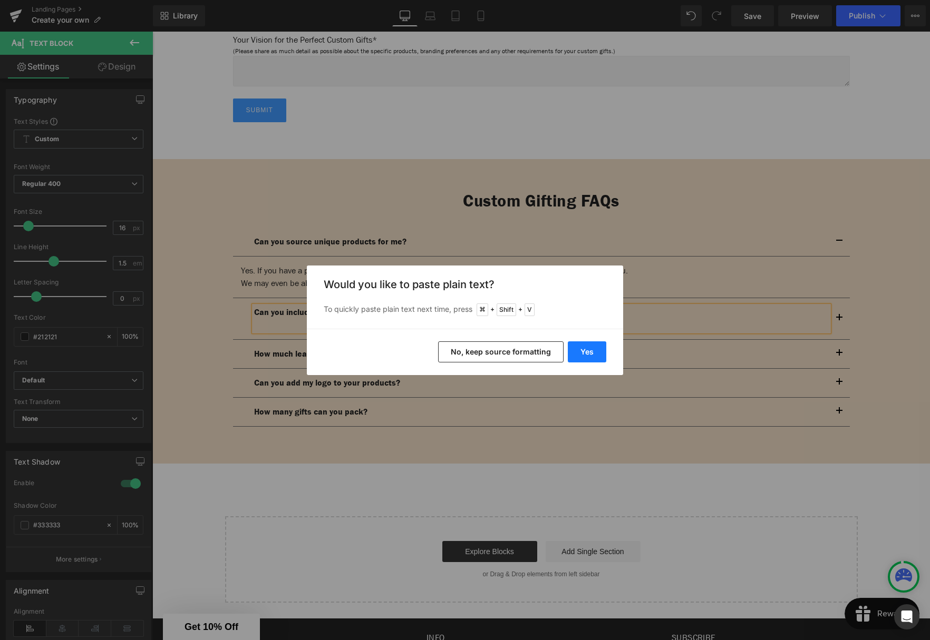
click at [569, 351] on button "Yes" at bounding box center [587, 352] width 38 height 21
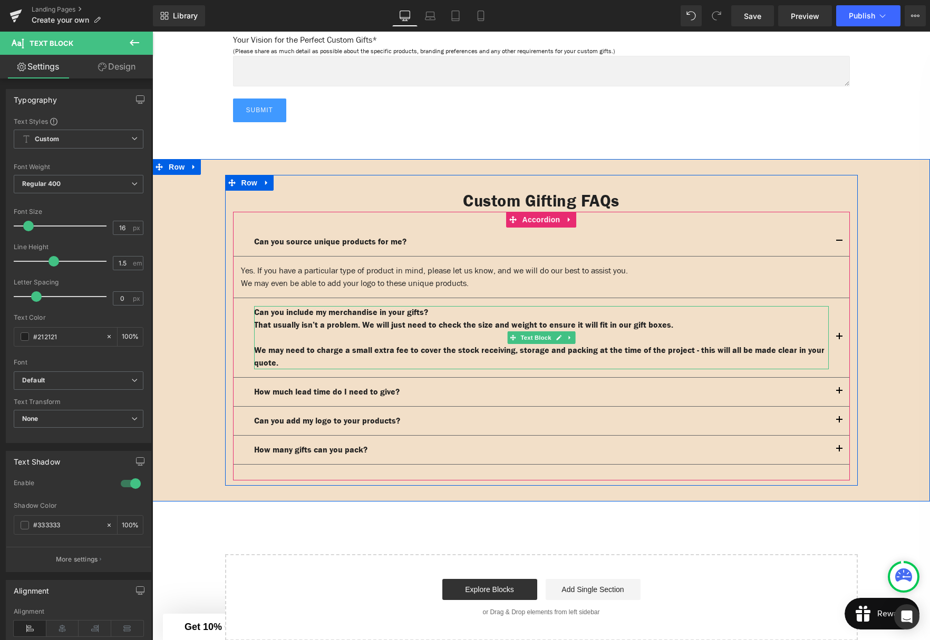
click at [338, 332] on p at bounding box center [541, 338] width 575 height 13
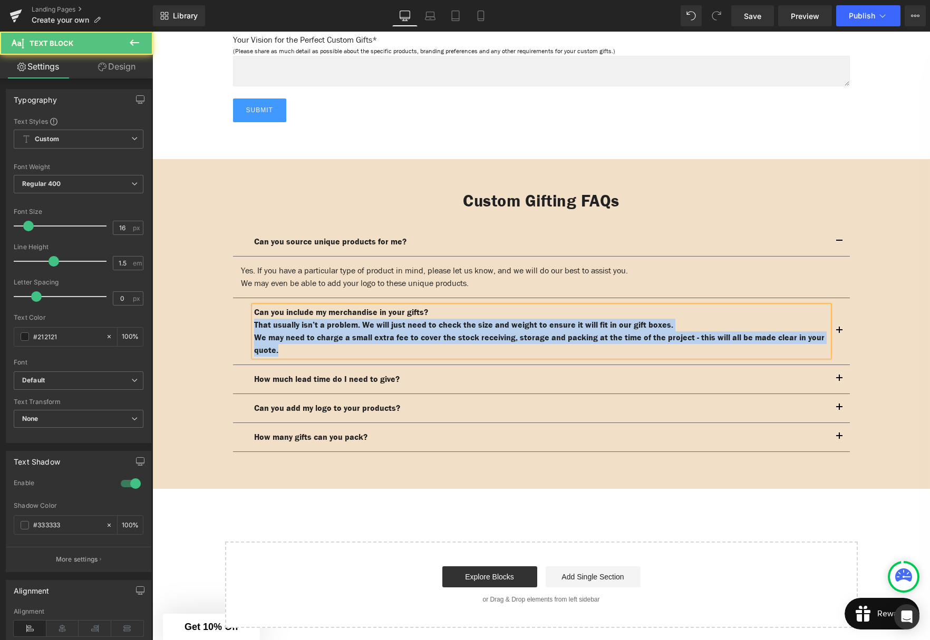
drag, startPoint x: 310, startPoint y: 339, endPoint x: 254, endPoint y: 314, distance: 61.8
click at [254, 314] on div "Can you include my merchandise in your gifts? That usually isn’t a problem. We …" at bounding box center [541, 331] width 575 height 51
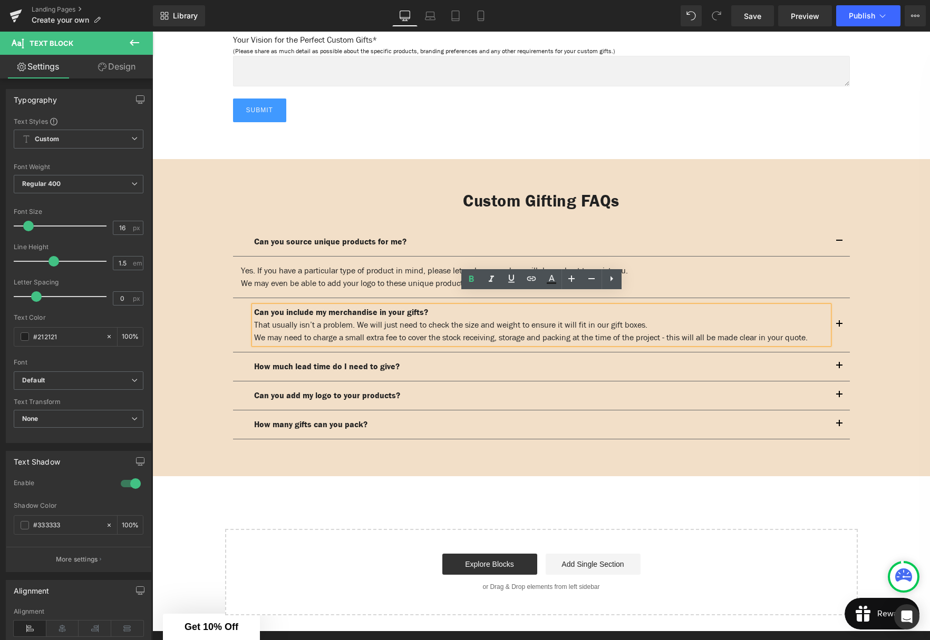
click at [328, 336] on p "We may need to charge a small extra fee to cover the stock receiving, storage a…" at bounding box center [541, 338] width 575 height 13
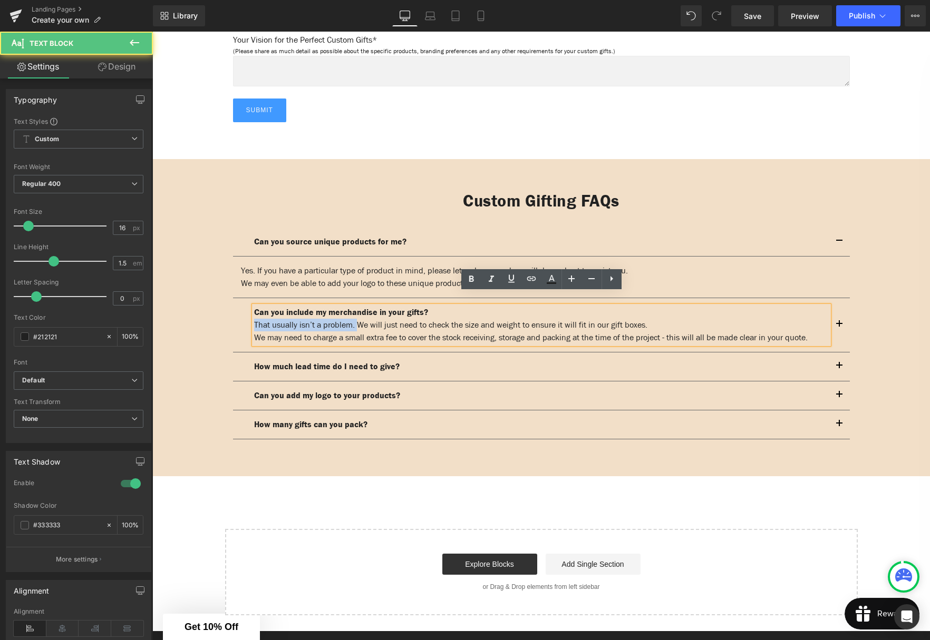
drag, startPoint x: 361, startPoint y: 313, endPoint x: 258, endPoint y: 313, distance: 103.3
click at [257, 319] on p "That usually isn’t a problem. We will just need to check the size and weight to…" at bounding box center [541, 325] width 575 height 13
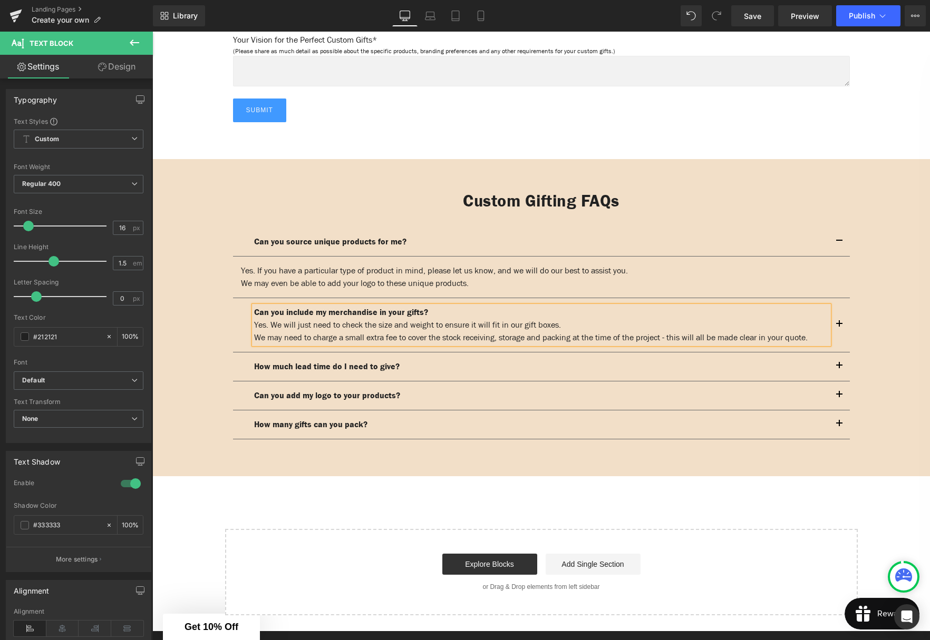
scroll to position [1467, 0]
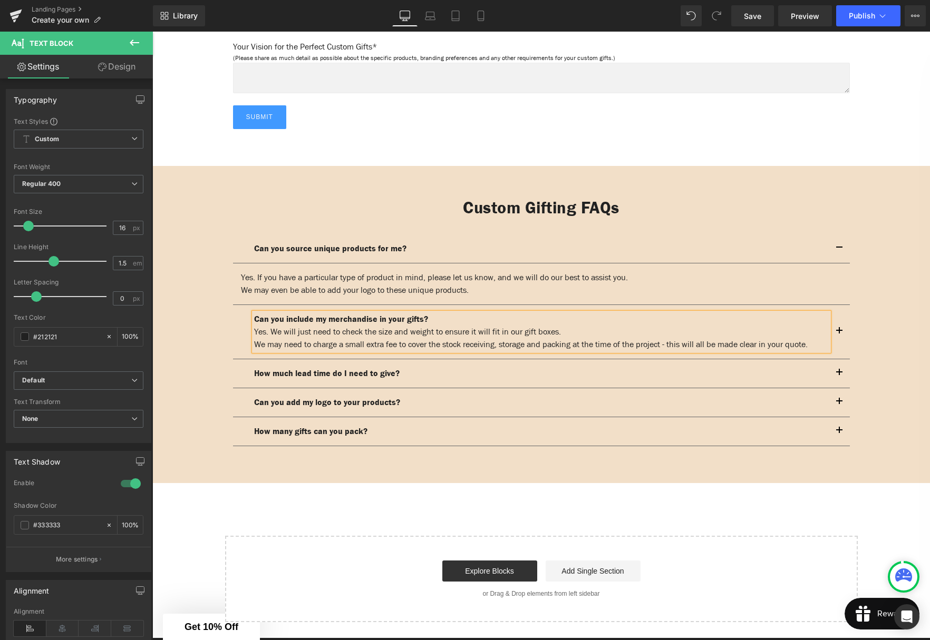
click at [581, 326] on p "Yes. We will just need to check the size and weight to ensure it will fit in ou…" at bounding box center [541, 332] width 575 height 13
drag, startPoint x: 512, startPoint y: 333, endPoint x: 441, endPoint y: 333, distance: 71.2
click at [441, 338] on p "We may need to charge a small extra fee to cover the stock receiving, storage a…" at bounding box center [541, 344] width 575 height 13
click at [364, 375] on strong "How much lead time do I need to give?" at bounding box center [326, 373] width 145 height 11
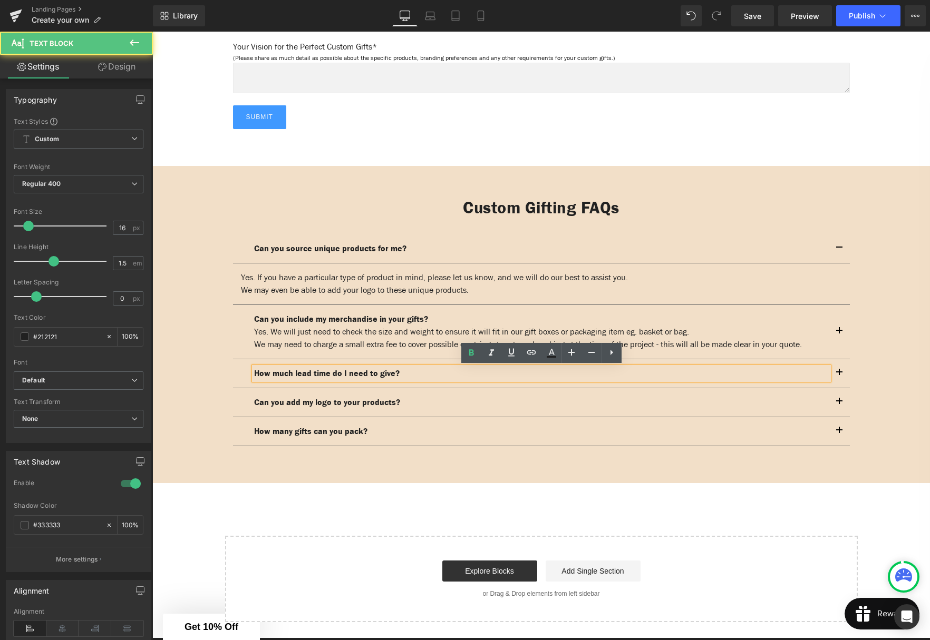
click at [414, 374] on p "How much lead time do I need to give?" at bounding box center [541, 373] width 575 height 13
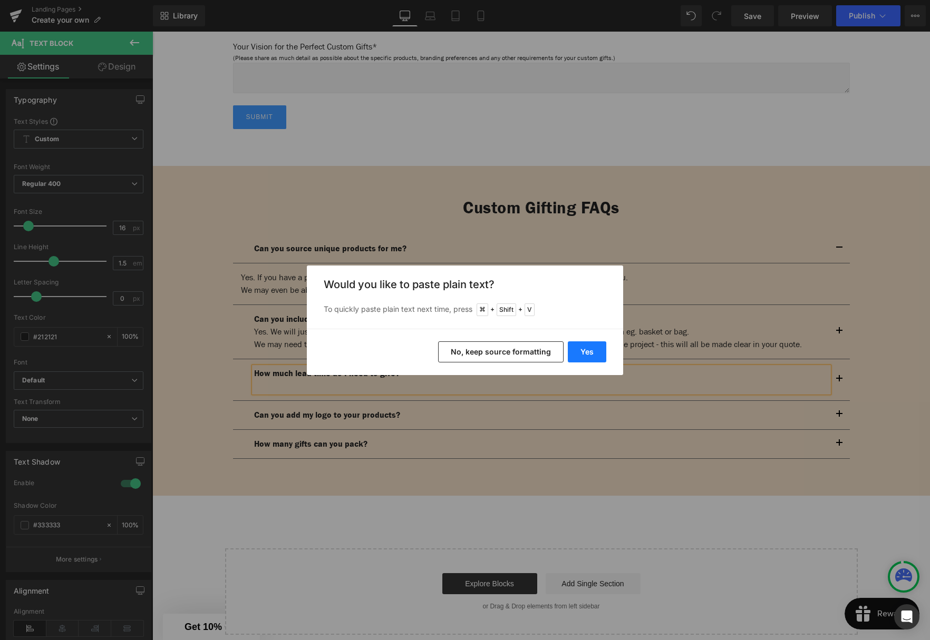
click at [587, 356] on button "Yes" at bounding box center [587, 352] width 38 height 21
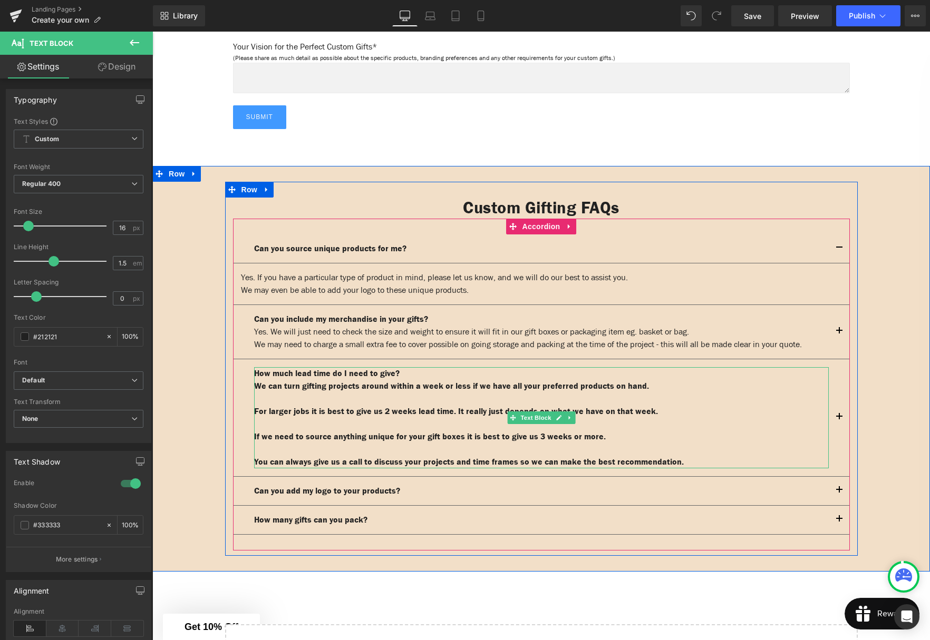
click at [684, 463] on strong "You can always give us a call to discuss your projects and time frames so we ca…" at bounding box center [469, 461] width 430 height 11
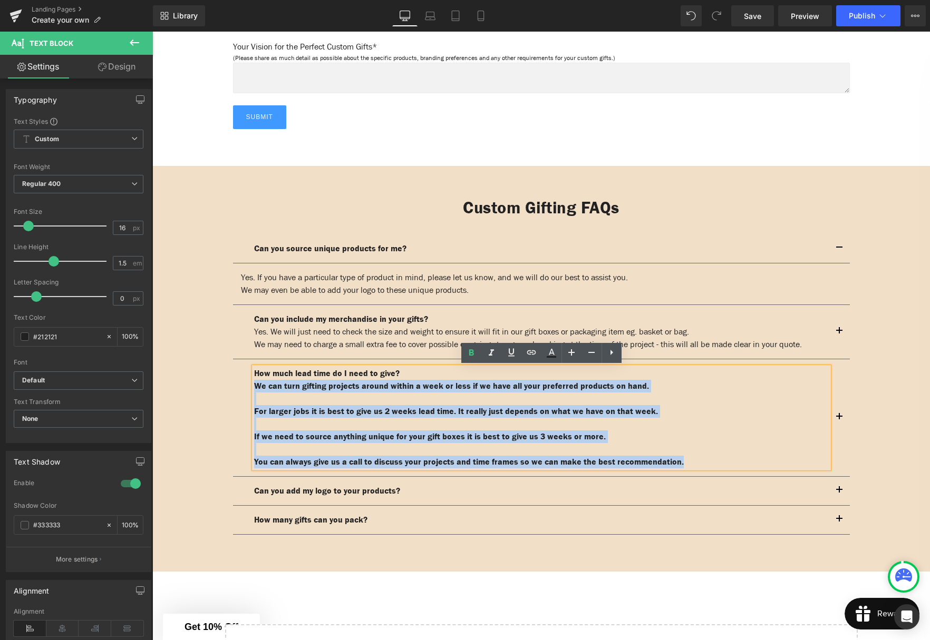
drag, startPoint x: 723, startPoint y: 461, endPoint x: 256, endPoint y: 387, distance: 472.9
click at [256, 387] on div "How much lead time do I need to give? We can turn gifting projects around withi…" at bounding box center [541, 417] width 575 height 101
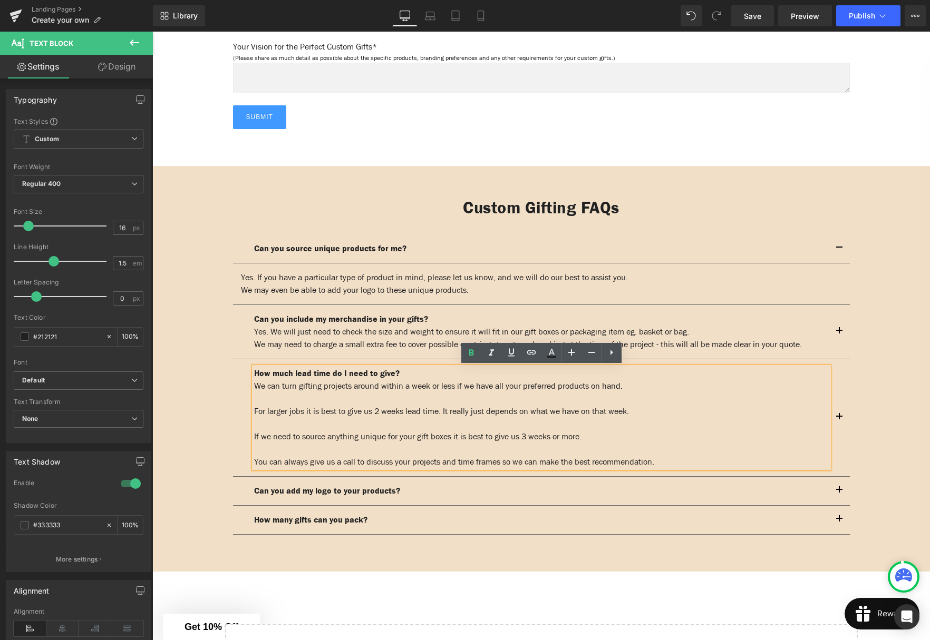
click at [270, 396] on p at bounding box center [541, 399] width 575 height 13
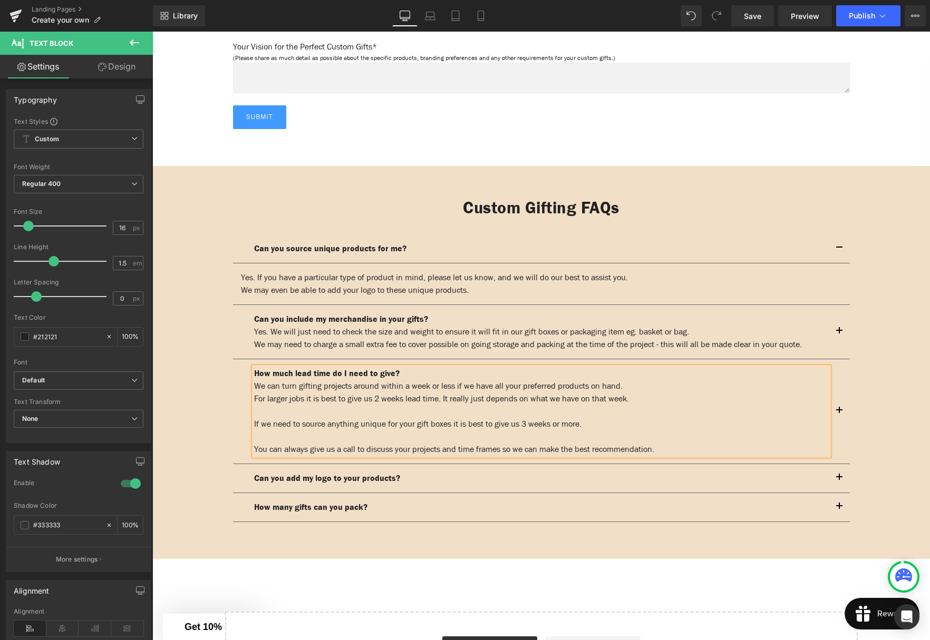
click at [279, 411] on p at bounding box center [541, 411] width 575 height 13
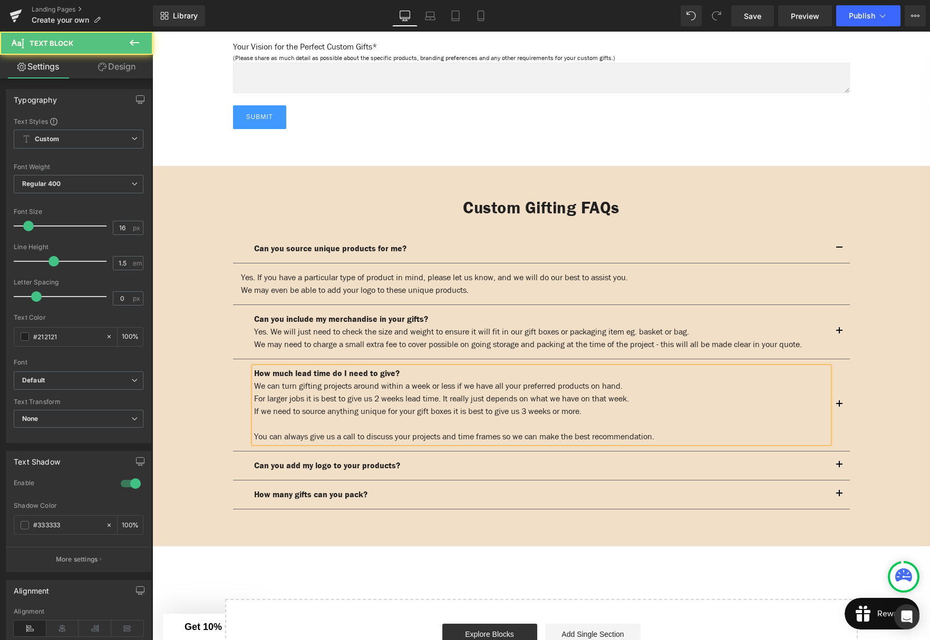
click at [286, 429] on p at bounding box center [541, 424] width 575 height 13
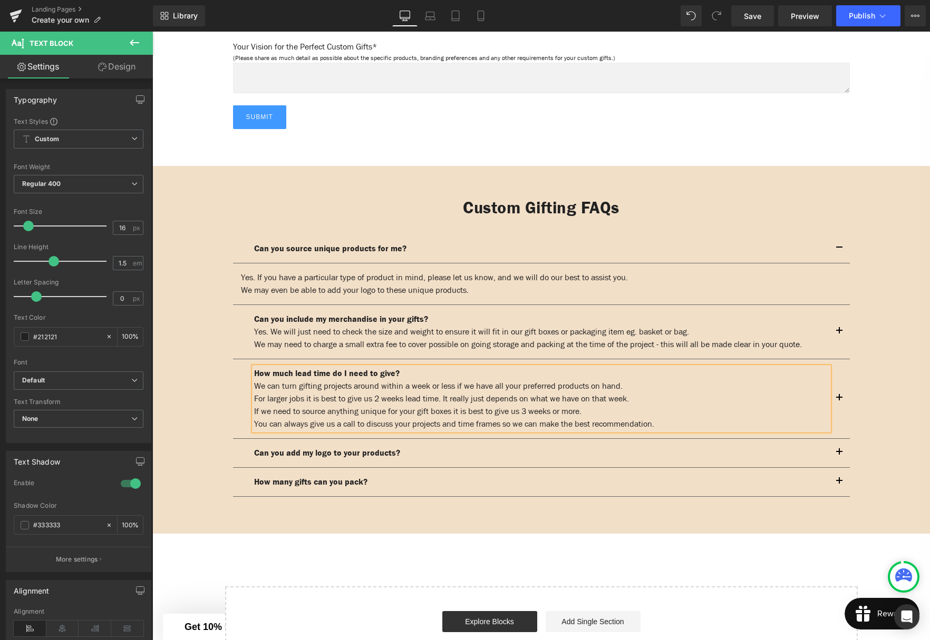
click at [274, 284] on div "We may even be able to add your logo to these unique products." at bounding box center [541, 290] width 601 height 13
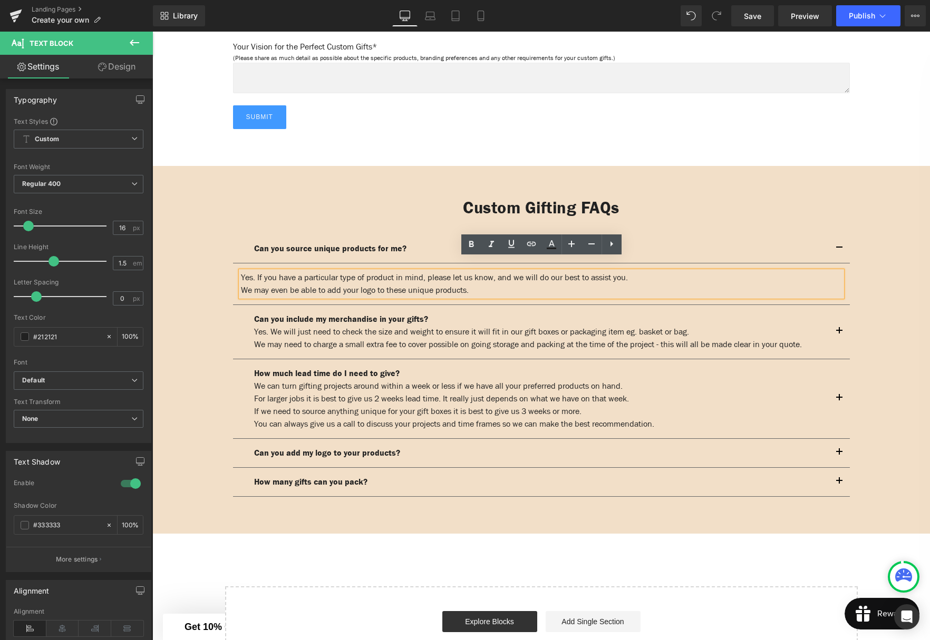
click at [638, 284] on div "We may even be able to add your logo to these unique products." at bounding box center [541, 290] width 601 height 13
click at [242, 271] on div "Yes. If you have a particular type of product in mind, please let us know, and …" at bounding box center [541, 283] width 601 height 25
drag, startPoint x: 347, startPoint y: 282, endPoint x: 350, endPoint y: 307, distance: 25.0
click at [347, 284] on div "We may even be able to add your logo to these unique products." at bounding box center [541, 290] width 601 height 13
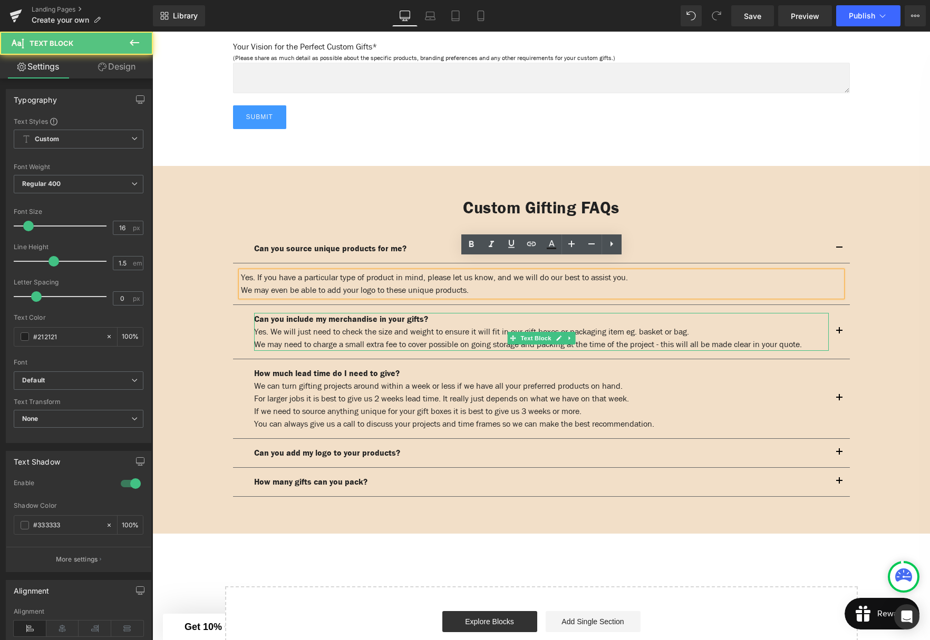
drag, startPoint x: 351, startPoint y: 318, endPoint x: 507, endPoint y: 330, distance: 156.5
click at [351, 326] on p "Yes. We will just need to check the size and weight to ensure it will fit in ou…" at bounding box center [541, 332] width 575 height 13
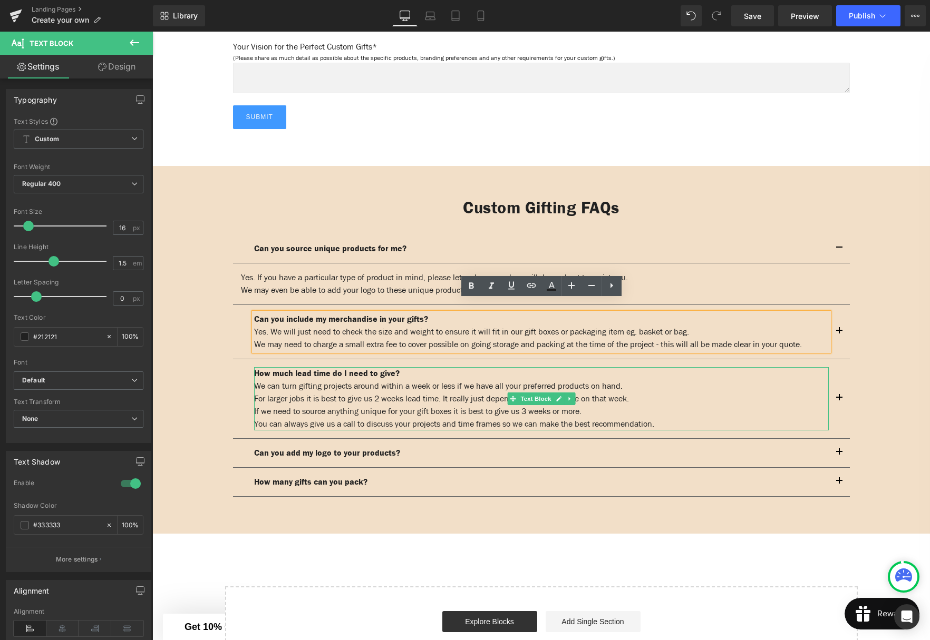
click at [324, 387] on p "We can turn gifting projects around within a week or less if we have all your p…" at bounding box center [541, 386] width 575 height 13
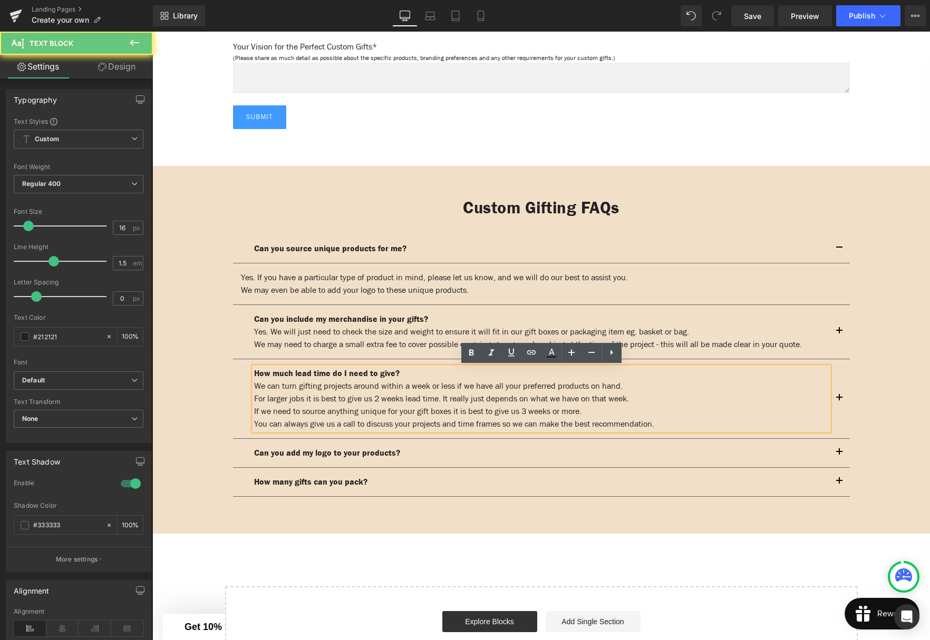
click at [378, 388] on p "We can turn gifting projects around within a week or less if we have all your p…" at bounding box center [541, 386] width 575 height 13
click at [711, 430] on p "You can always give us a call to discuss your projects and time frames so we ca…" at bounding box center [541, 424] width 575 height 13
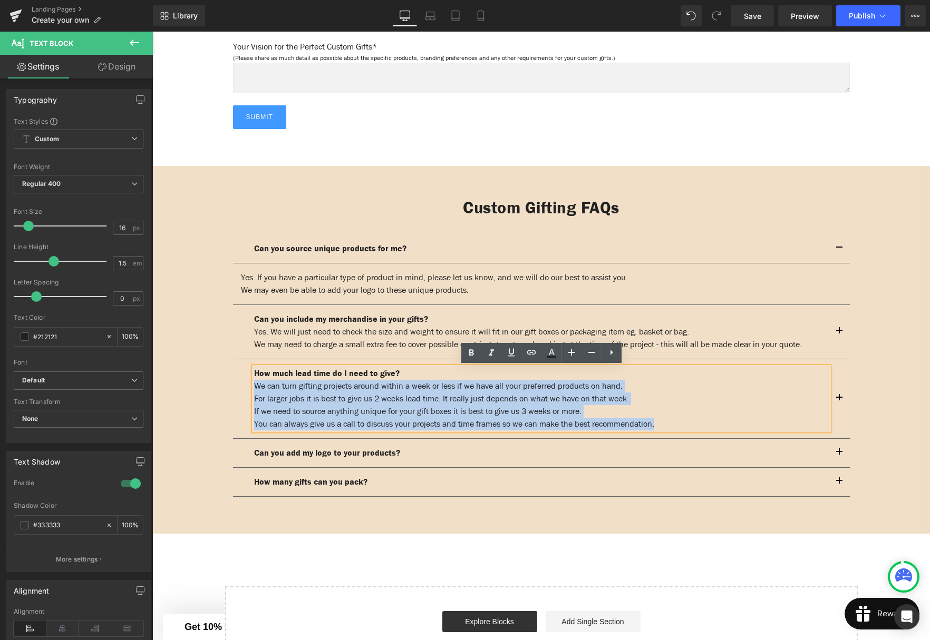
drag, startPoint x: 652, startPoint y: 419, endPoint x: 257, endPoint y: 388, distance: 396.5
click at [257, 388] on div "How much lead time do I need to give? We can turn gifting projects around withi…" at bounding box center [541, 398] width 575 height 63
copy div "We can turn gifting projects around within a week or less if we have all your p…"
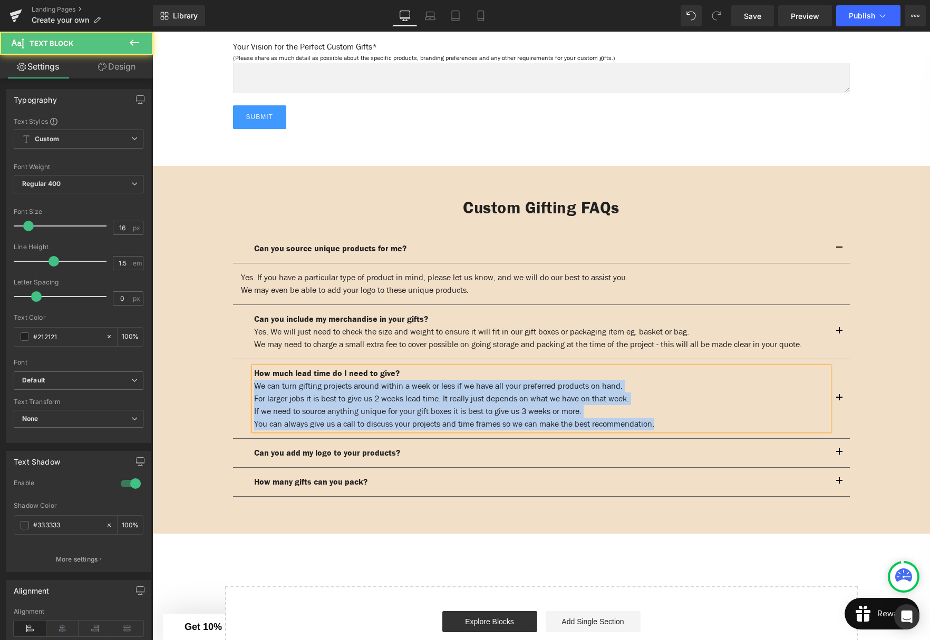
drag, startPoint x: 717, startPoint y: 424, endPoint x: 710, endPoint y: 424, distance: 7.4
click at [717, 424] on p "You can always give us a call to discuss your projects and time frames so we ca…" at bounding box center [541, 424] width 575 height 13
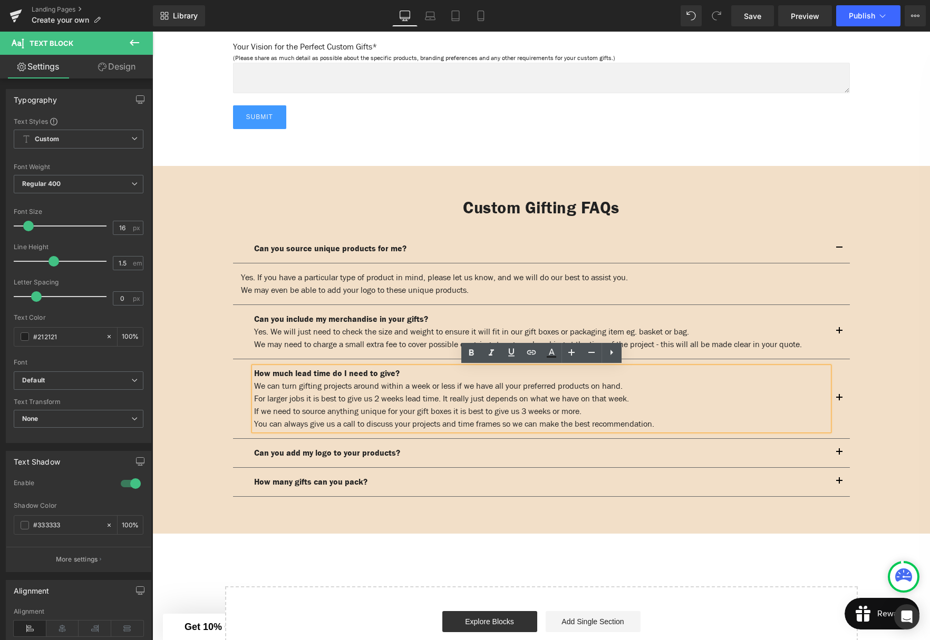
drag, startPoint x: 697, startPoint y: 423, endPoint x: 250, endPoint y: 389, distance: 448.3
click at [254, 389] on div "How much lead time do I need to give? We can turn gifting projects around withi…" at bounding box center [541, 398] width 575 height 63
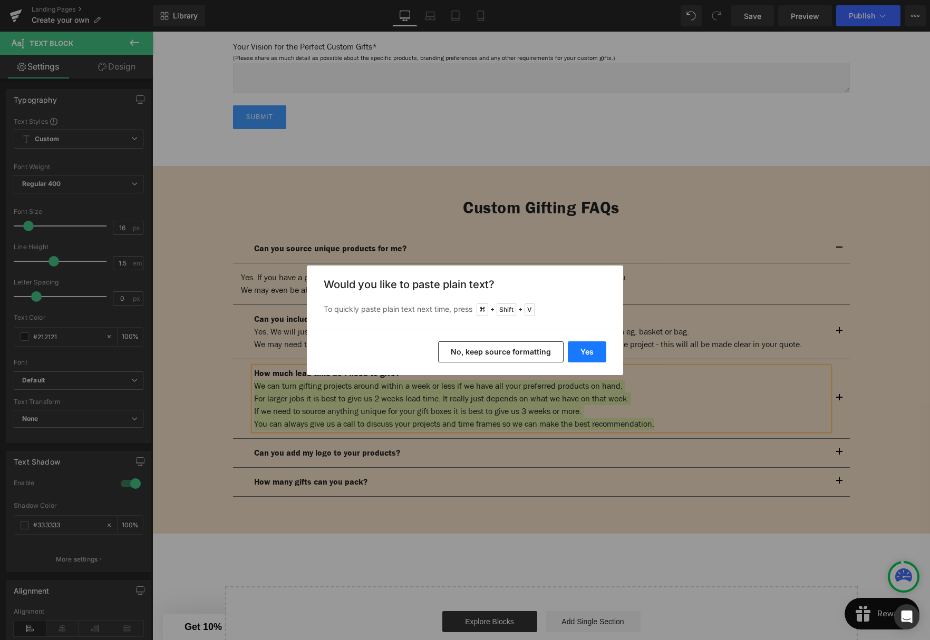
click at [592, 349] on button "Yes" at bounding box center [587, 352] width 38 height 21
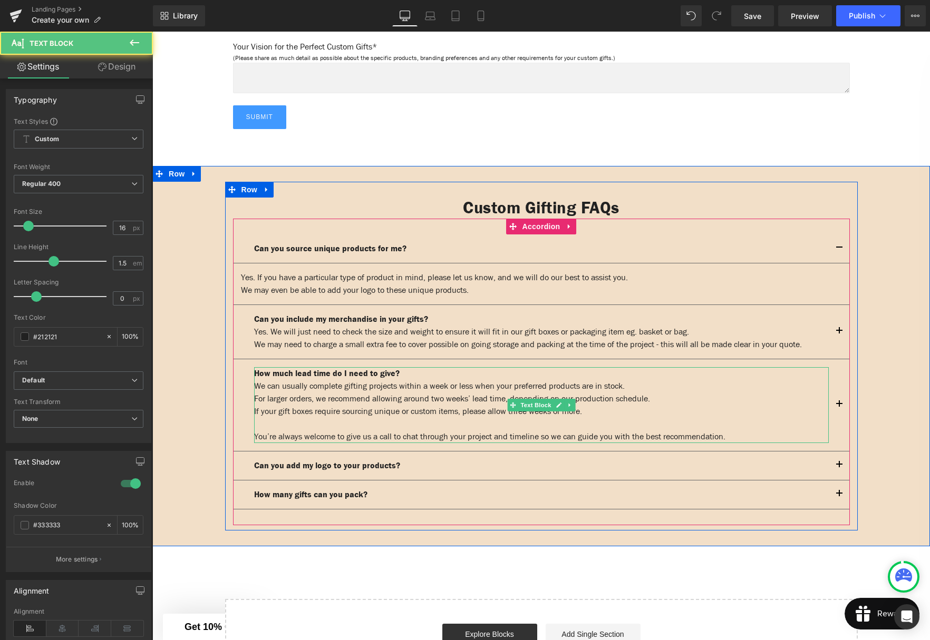
click at [354, 424] on p at bounding box center [541, 424] width 575 height 13
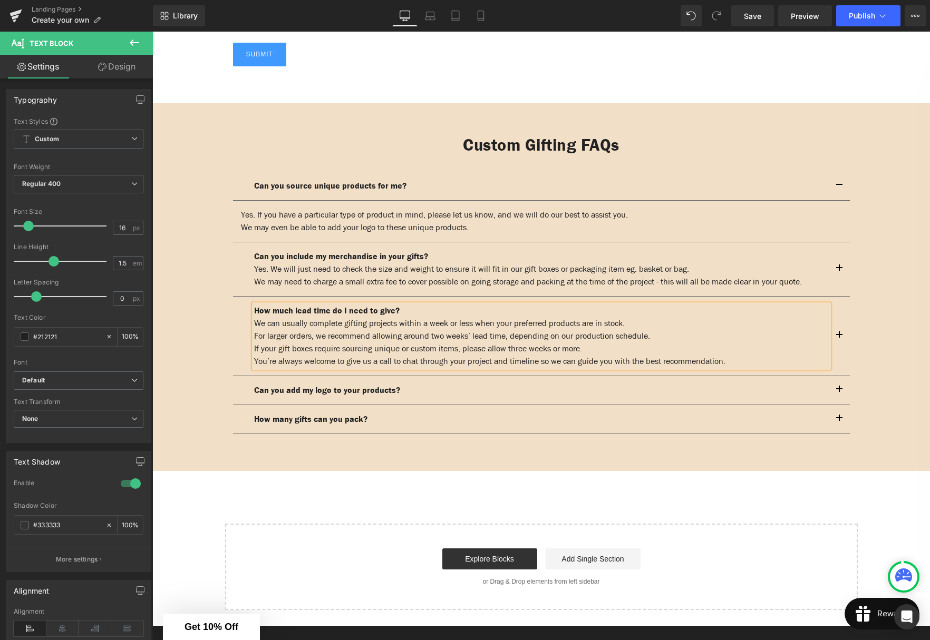
scroll to position [1534, 0]
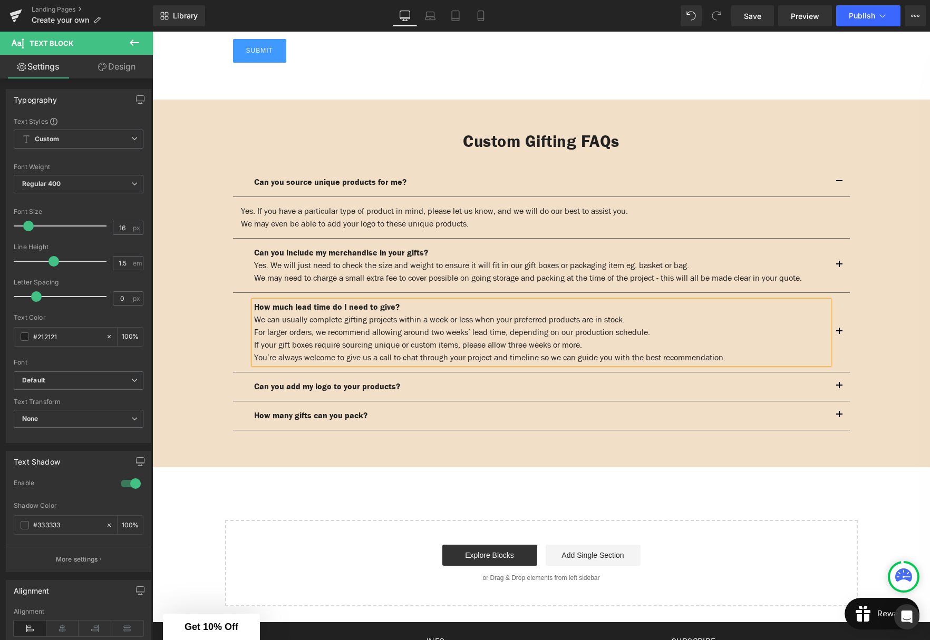
click at [362, 384] on strong "Can you add my logo to your products?" at bounding box center [327, 386] width 146 height 11
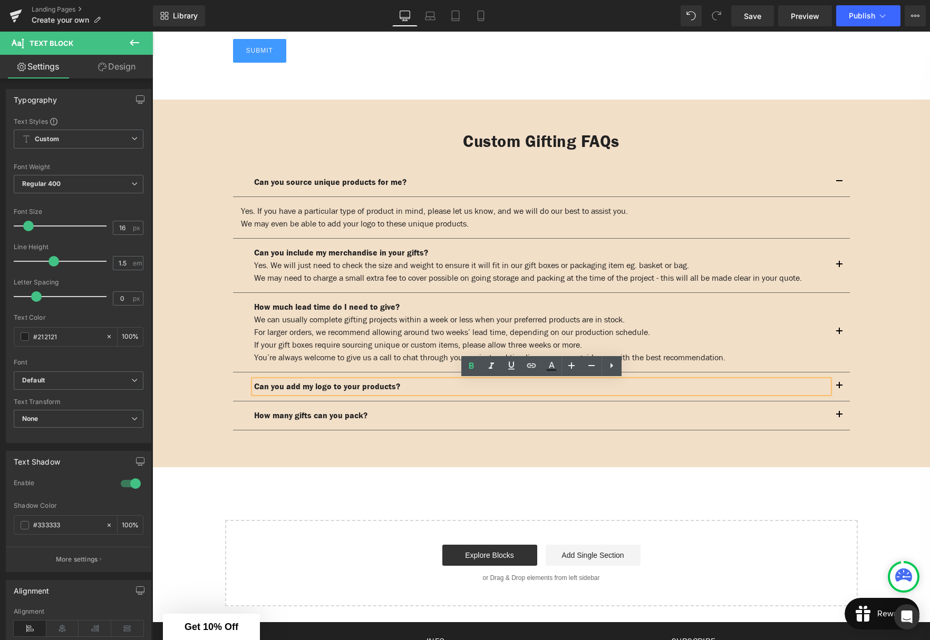
click at [442, 382] on p "Can you add my logo to your products?" at bounding box center [541, 387] width 575 height 13
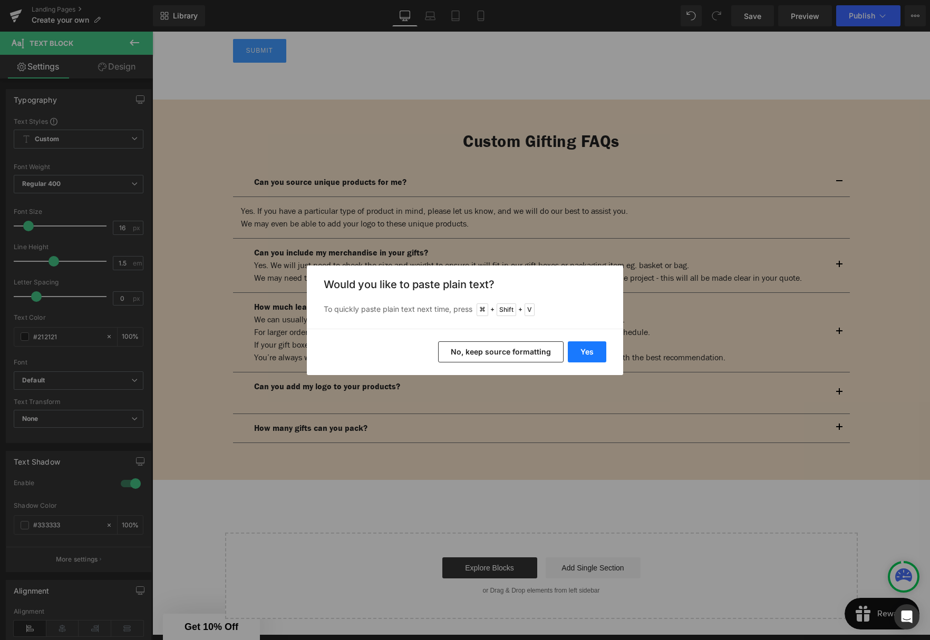
click at [576, 347] on button "Yes" at bounding box center [587, 352] width 38 height 21
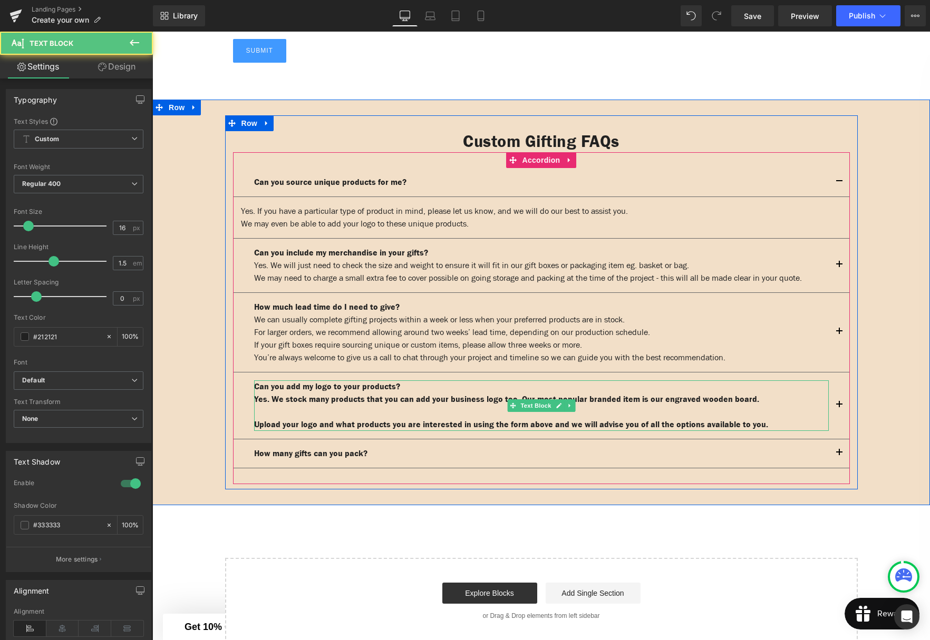
click at [650, 414] on p at bounding box center [541, 412] width 575 height 13
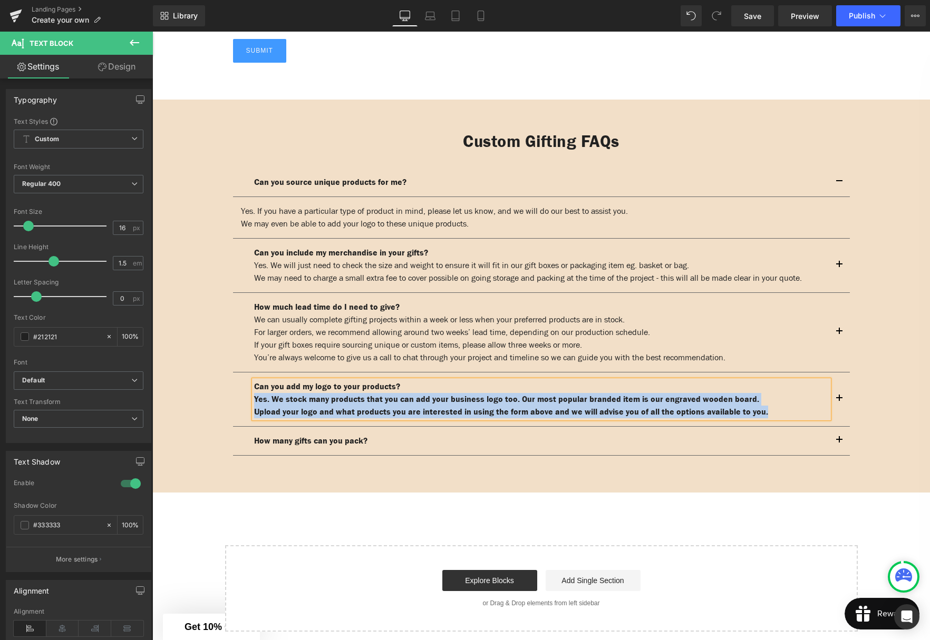
drag, startPoint x: 664, startPoint y: 413, endPoint x: 254, endPoint y: 399, distance: 410.3
click at [254, 399] on div "Can you add my logo to your products? Yes. We stock many products that you can …" at bounding box center [541, 400] width 575 height 38
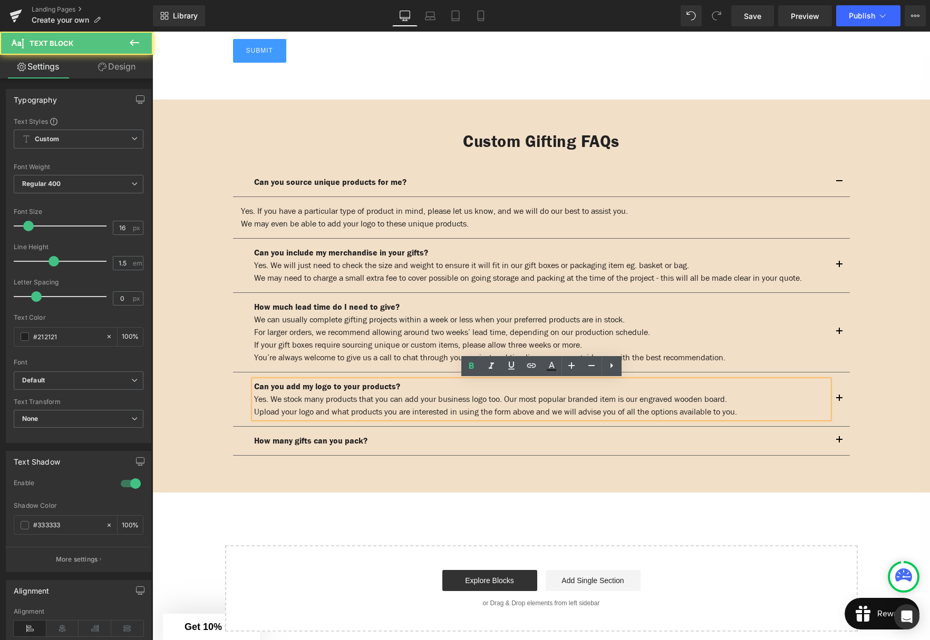
drag, startPoint x: 679, startPoint y: 402, endPoint x: 693, endPoint y: 401, distance: 13.7
click at [680, 402] on p "Yes. We stock many products that you can add your business logo too. Our most p…" at bounding box center [541, 399] width 575 height 13
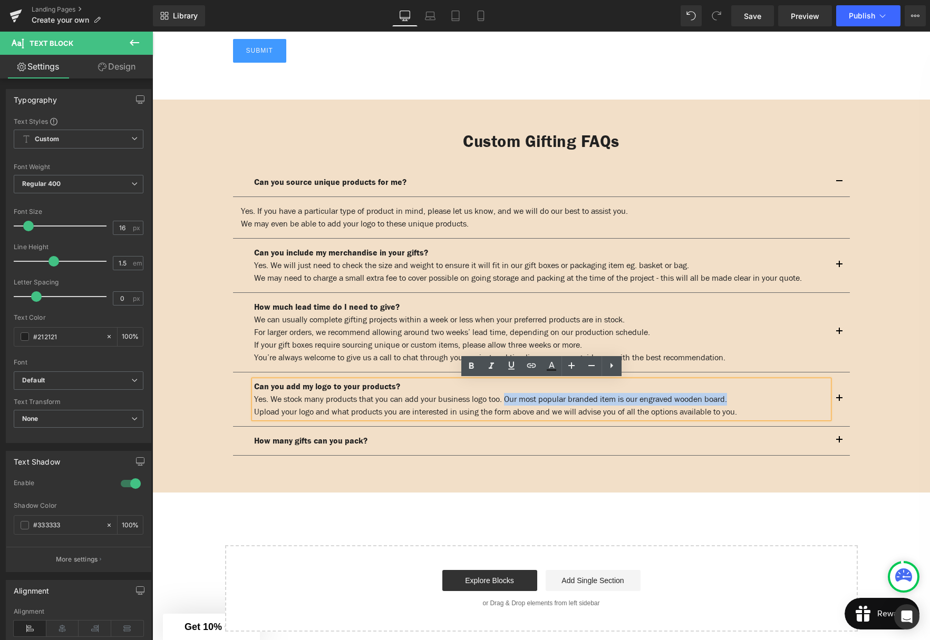
drag, startPoint x: 732, startPoint y: 403, endPoint x: 522, endPoint y: 400, distance: 209.8
click at [522, 400] on p "Yes. We stock many products that you can add your business logo too. Our most p…" at bounding box center [541, 399] width 575 height 13
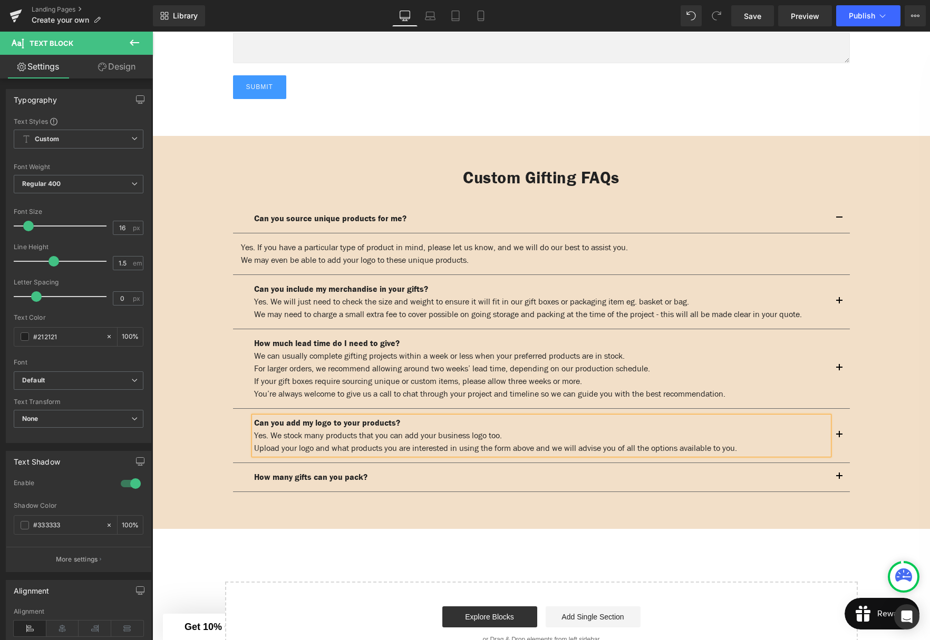
scroll to position [1506, 0]
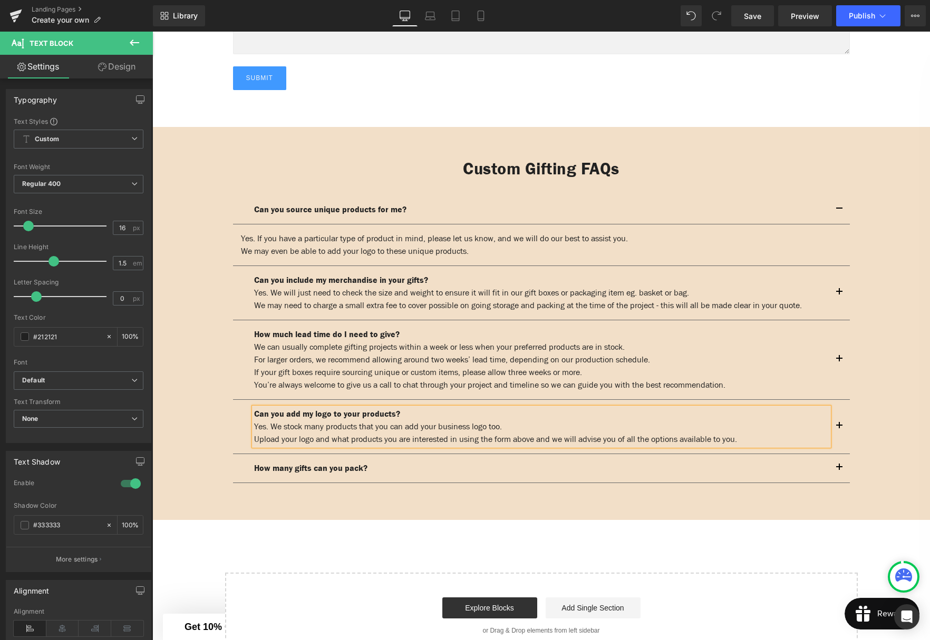
click at [285, 439] on p "Upload your logo and what products you are interested in using the form above a…" at bounding box center [541, 439] width 575 height 13
drag, startPoint x: 274, startPoint y: 441, endPoint x: 254, endPoint y: 440, distance: 20.0
click at [254, 441] on p "Upload your logo and what products you are interested in using the form above a…" at bounding box center [541, 439] width 575 height 13
click at [323, 440] on p "Email us your logo and what products you are interested in using the form above…" at bounding box center [541, 439] width 575 height 13
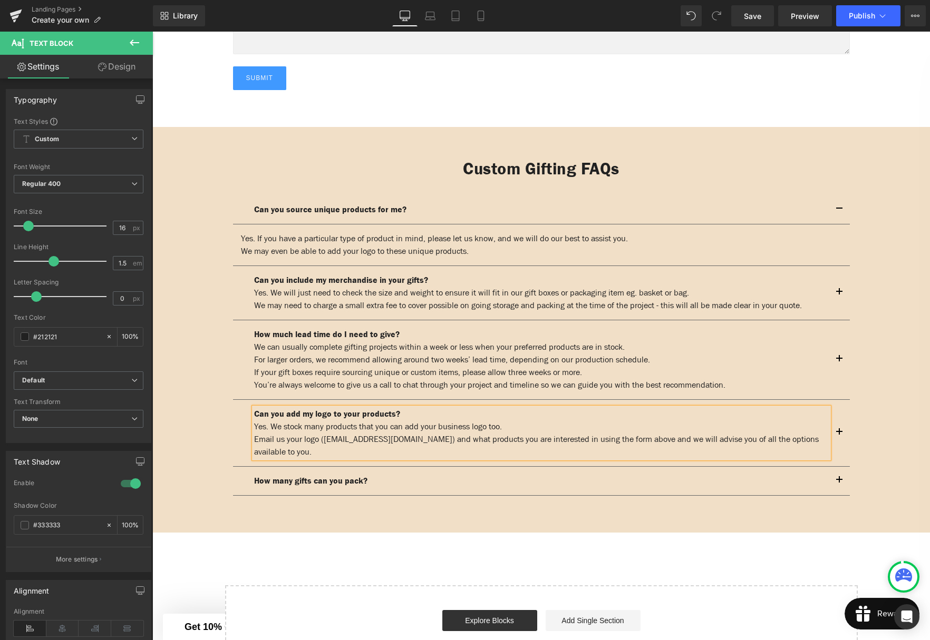
click at [321, 439] on p "Email us your logo ([EMAIL_ADDRESS][DOMAIN_NAME]) and what products you are int…" at bounding box center [541, 445] width 575 height 25
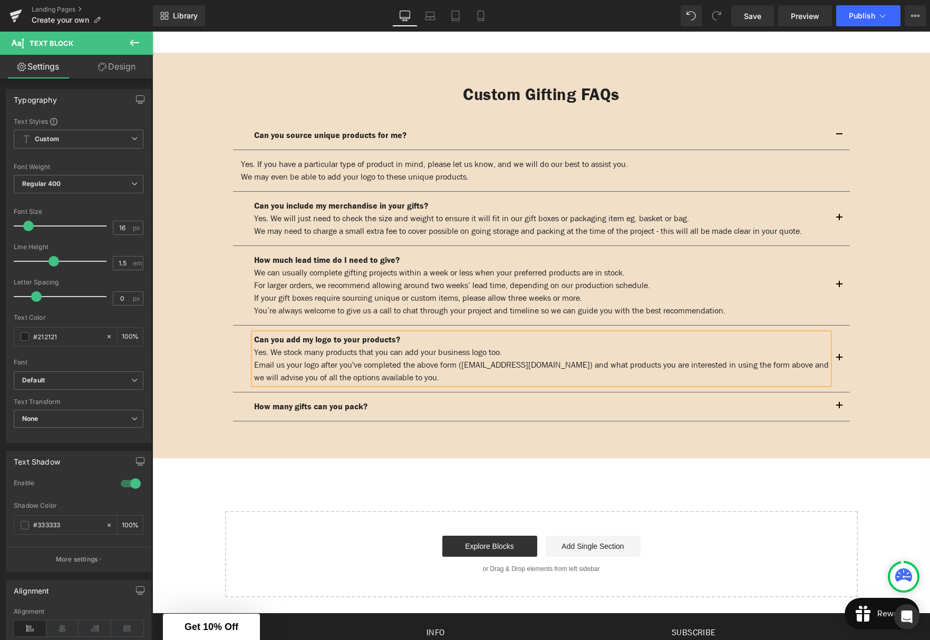
scroll to position [1589, 0]
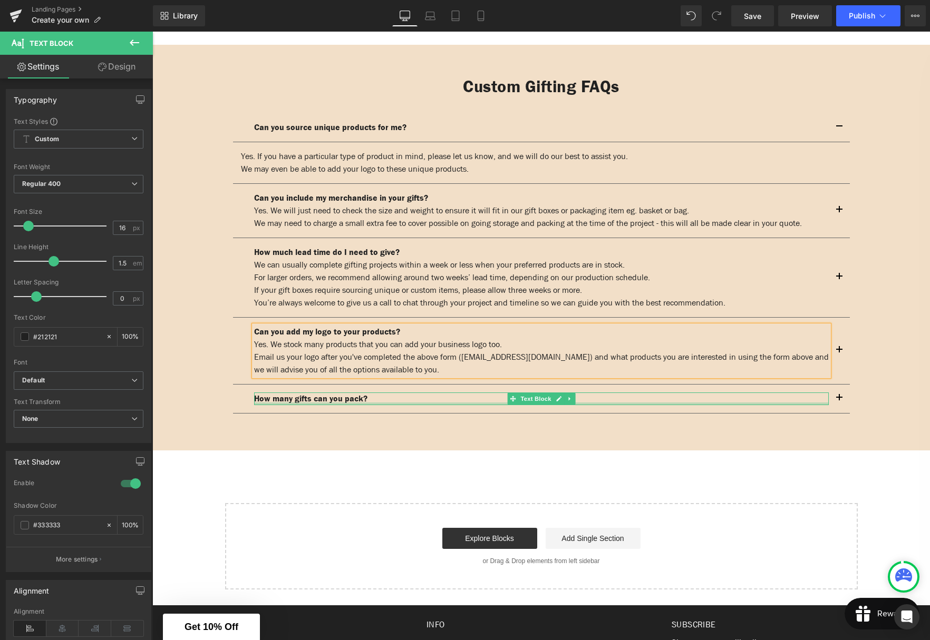
drag, startPoint x: 343, startPoint y: 400, endPoint x: 398, endPoint y: 399, distance: 55.4
click at [343, 400] on strong "How many gifts can you pack?" at bounding box center [310, 398] width 113 height 11
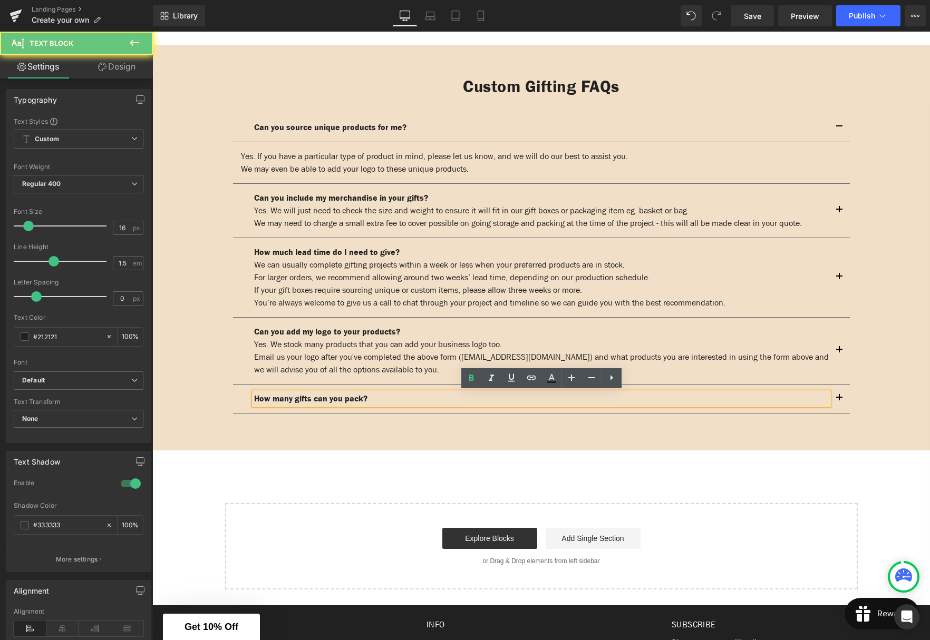
click at [395, 399] on p "How many gifts can you pack?" at bounding box center [541, 399] width 575 height 13
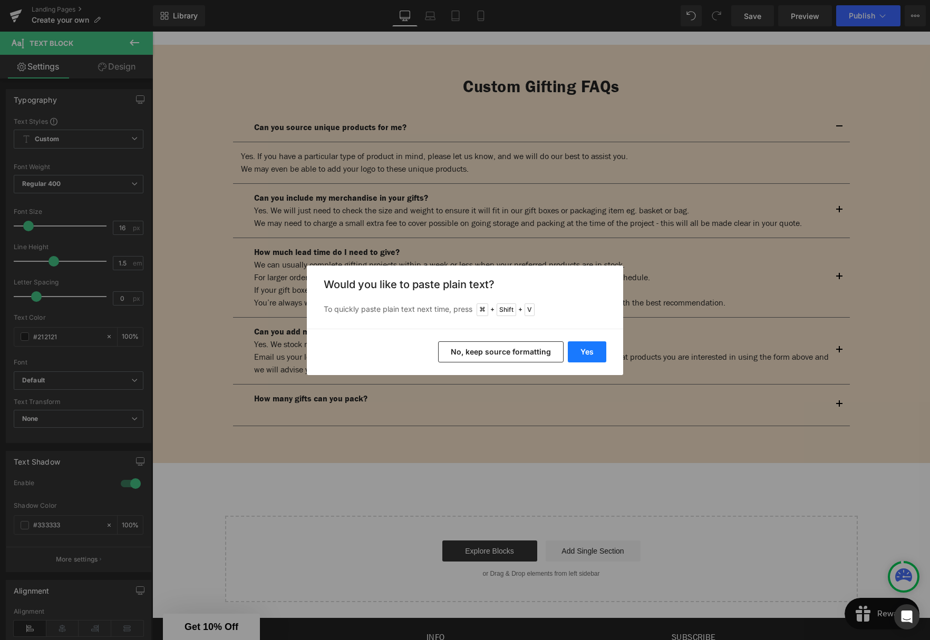
click at [592, 354] on button "Yes" at bounding box center [587, 352] width 38 height 21
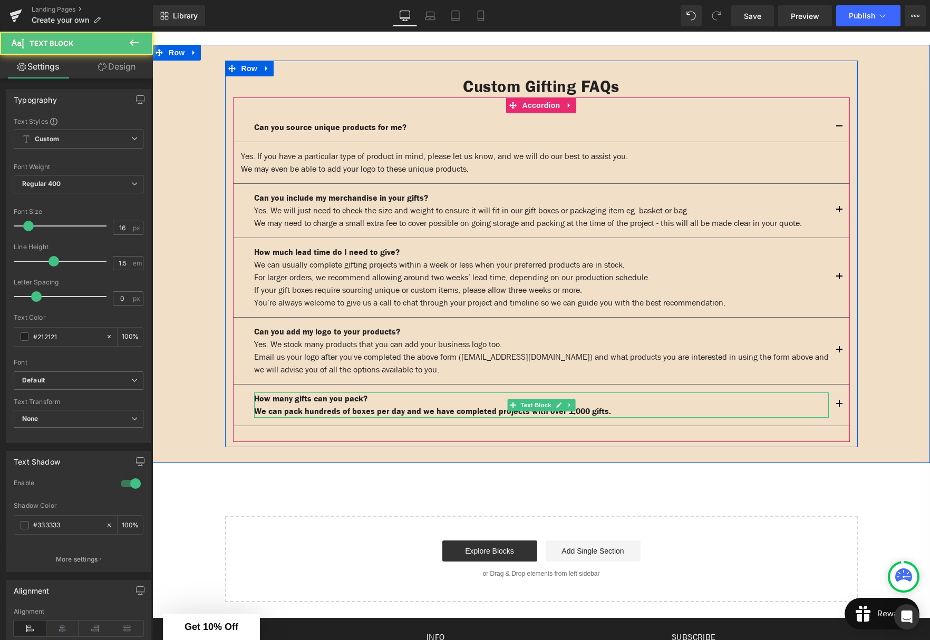
click at [645, 414] on p "We can pack hundreds of boxes per day and we have completed projects with over …" at bounding box center [541, 411] width 575 height 13
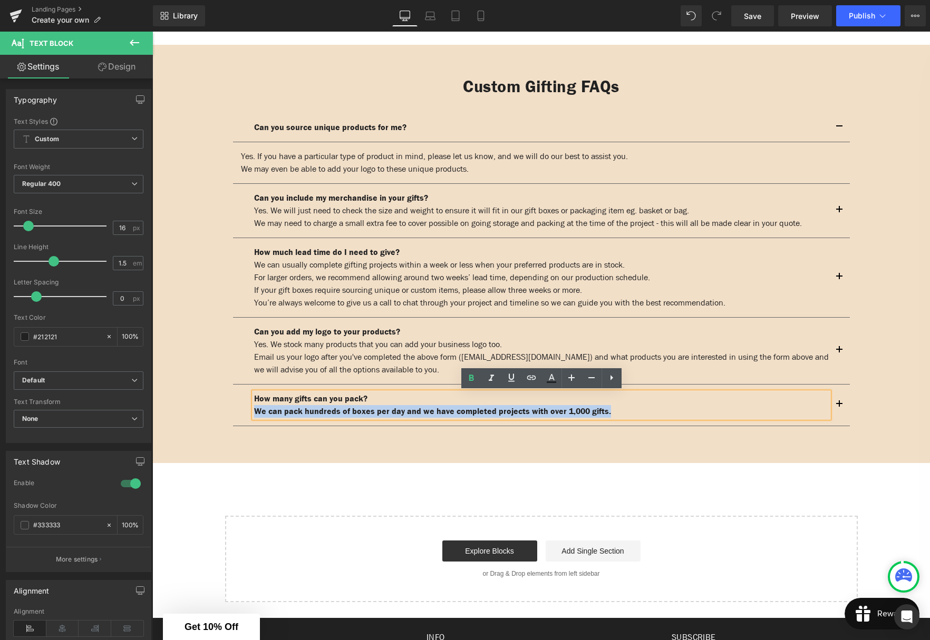
drag, startPoint x: 573, startPoint y: 411, endPoint x: 245, endPoint y: 408, distance: 328.4
click at [246, 408] on div "How many gifts can you pack? We can pack hundreds of boxes per day and we have …" at bounding box center [541, 406] width 617 height 42
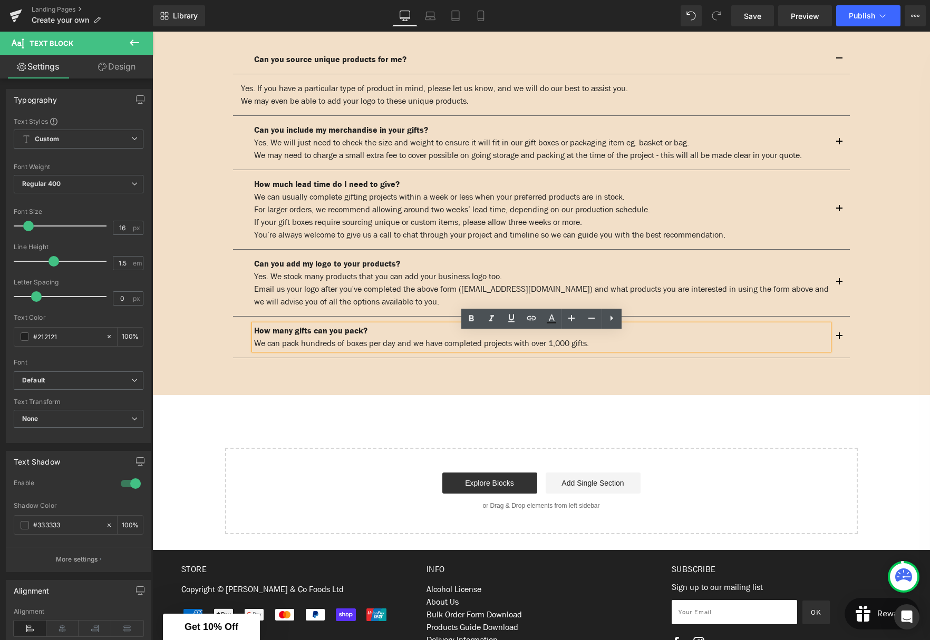
scroll to position [1675, 0]
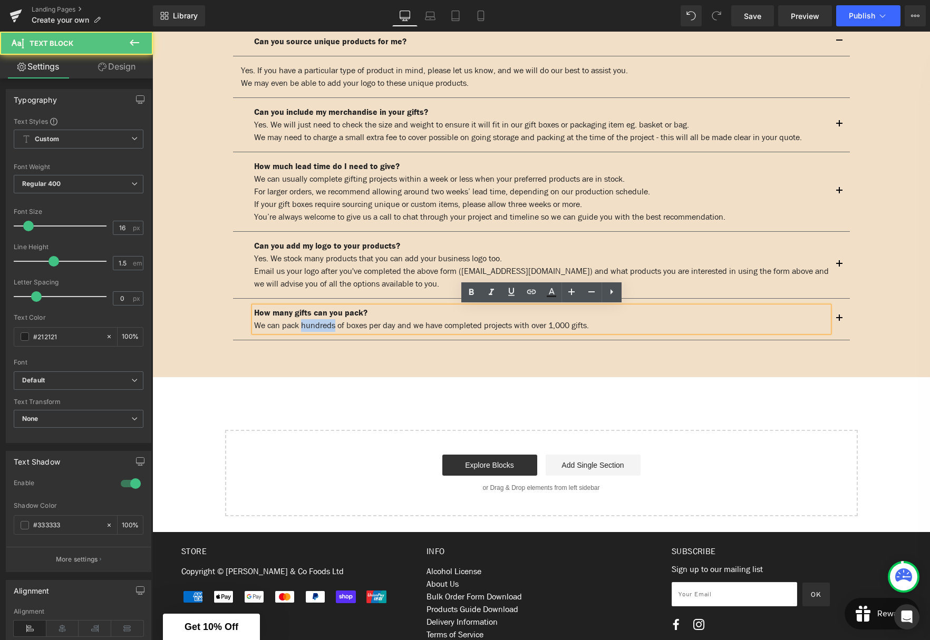
drag, startPoint x: 339, startPoint y: 325, endPoint x: 306, endPoint y: 326, distance: 33.2
click at [306, 326] on p "We can pack hundreds of boxes per day and we have completed projects with over …" at bounding box center [541, 325] width 575 height 13
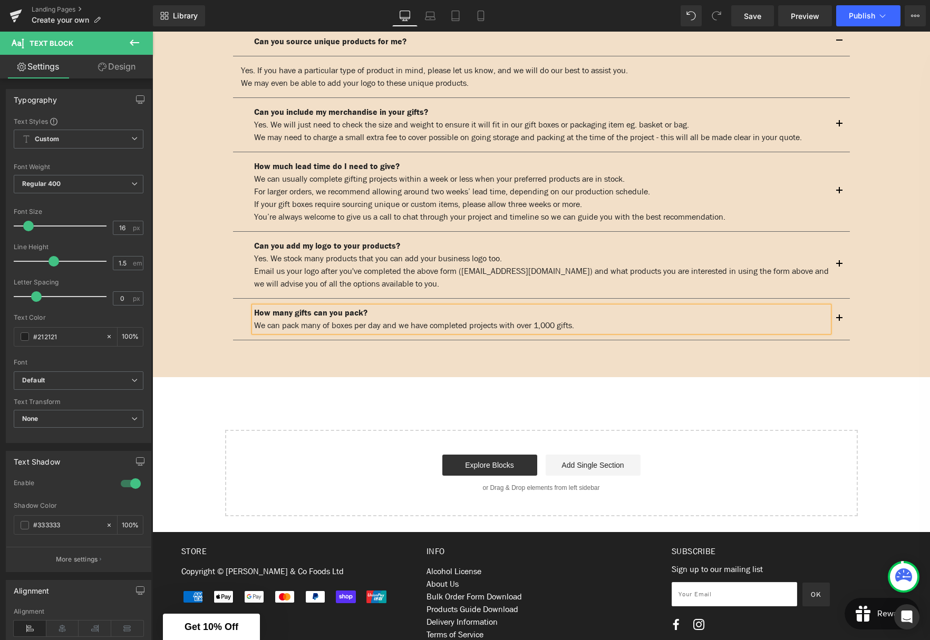
click at [336, 324] on p "We can pack many of boxes per day and we have completed projects with over 1,00…" at bounding box center [541, 325] width 575 height 13
click at [592, 324] on p "We can pack many boxes per day and we have completed projects with over 1,000 g…" at bounding box center [541, 325] width 575 height 13
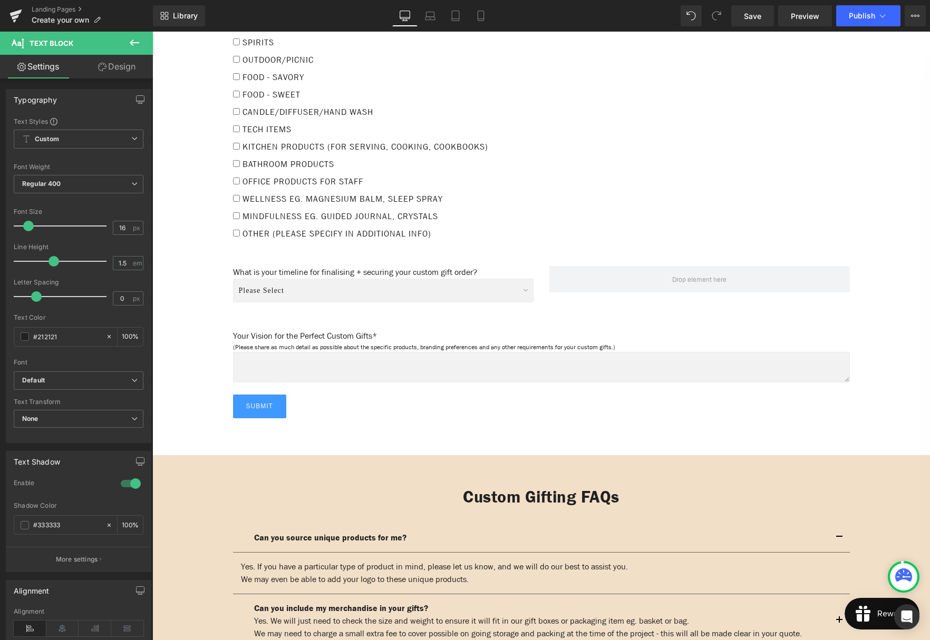
scroll to position [1172, 0]
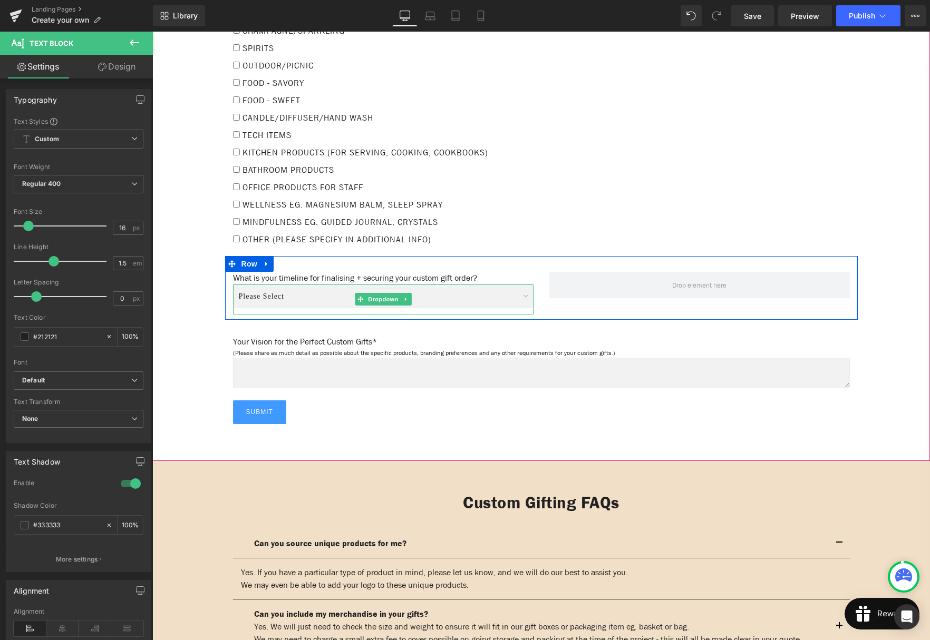
click at [484, 286] on select "Please Select Immediate (Approval in progress) [DATE] (Ready to lock in) 2-3 We…" at bounding box center [383, 297] width 300 height 24
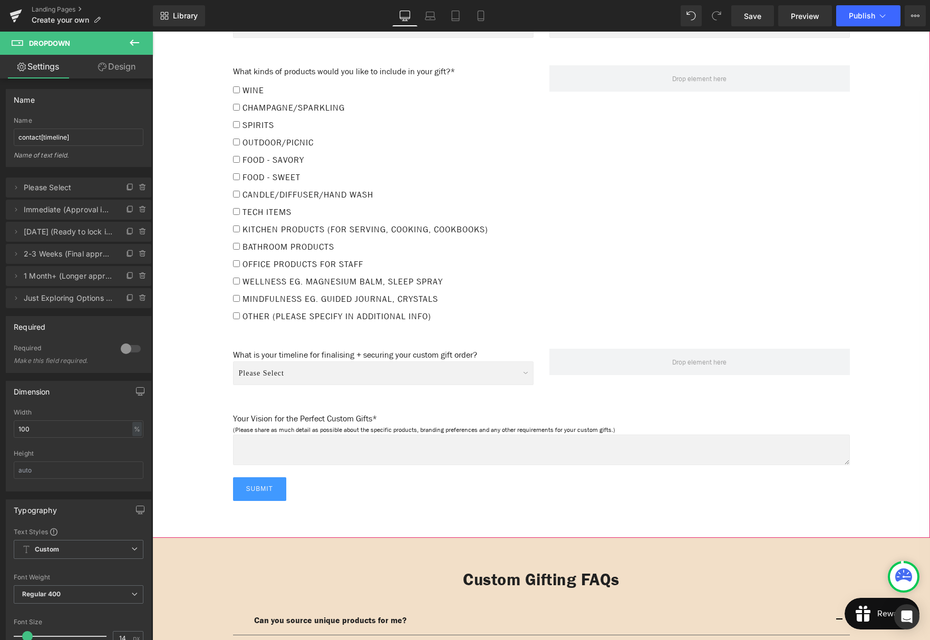
scroll to position [1280, 0]
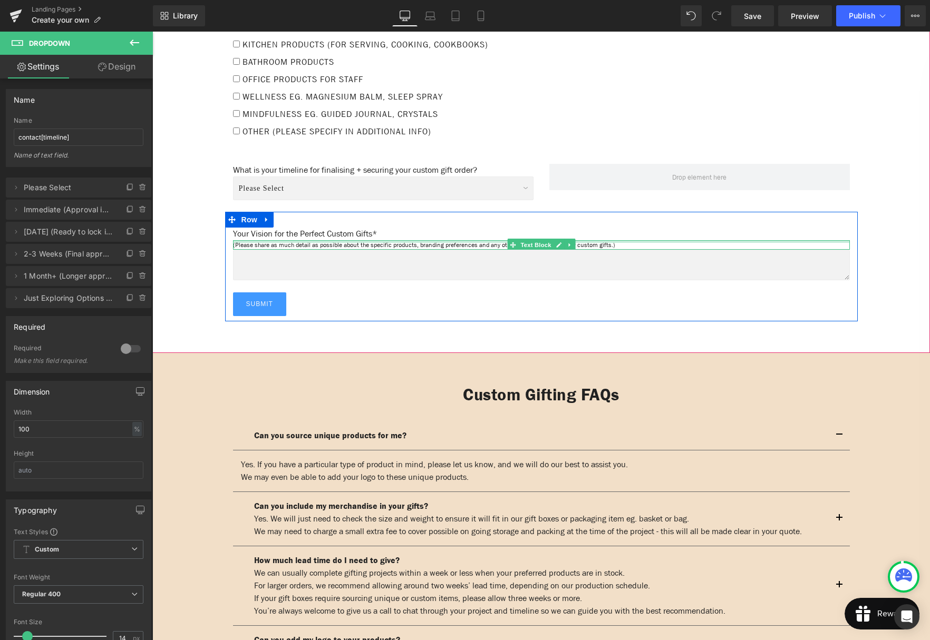
click at [610, 240] on p "(Please share as much detail as possible about the specific products, branding …" at bounding box center [541, 244] width 617 height 9
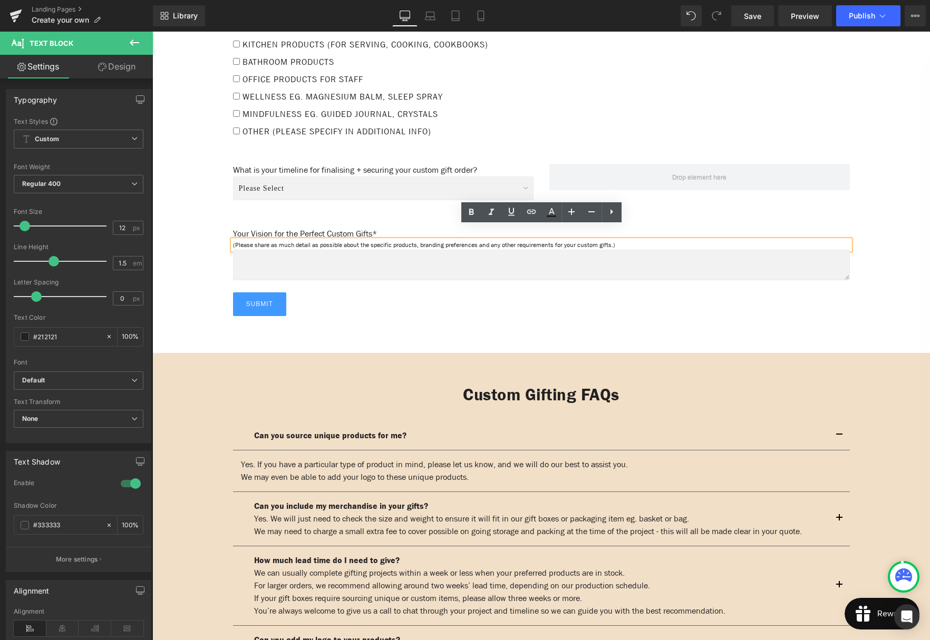
click at [627, 240] on p "(Please share as much detail as possible about the specific products, branding …" at bounding box center [541, 244] width 617 height 9
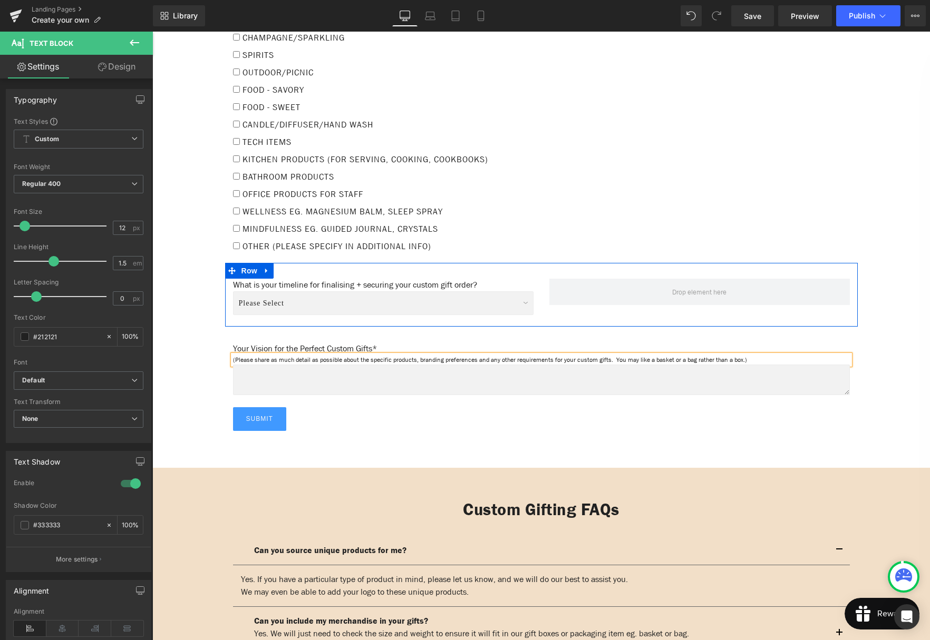
scroll to position [1155, 0]
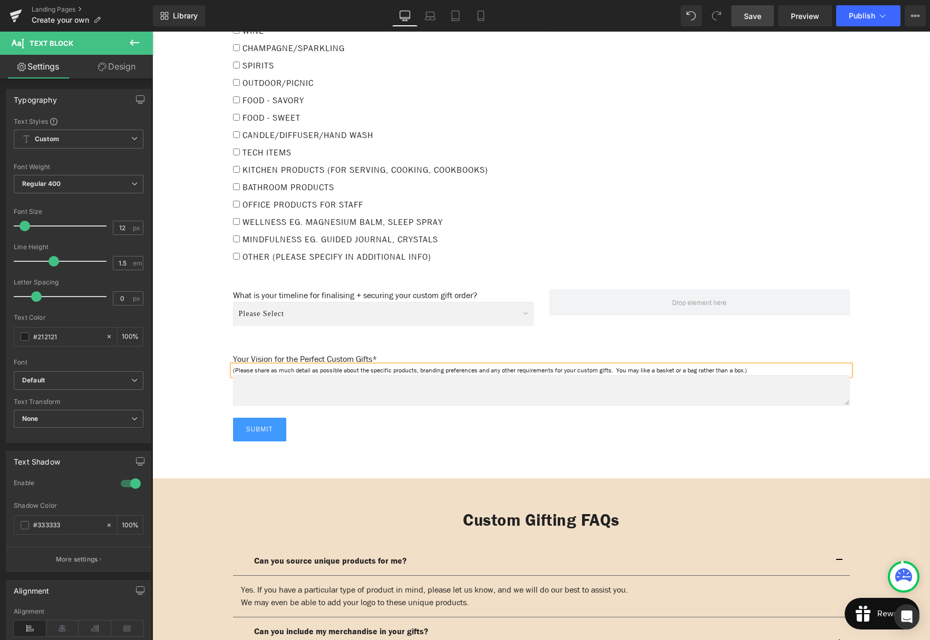
drag, startPoint x: 758, startPoint y: 18, endPoint x: 758, endPoint y: 24, distance: 6.3
click at [758, 18] on span "Save" at bounding box center [752, 16] width 17 height 11
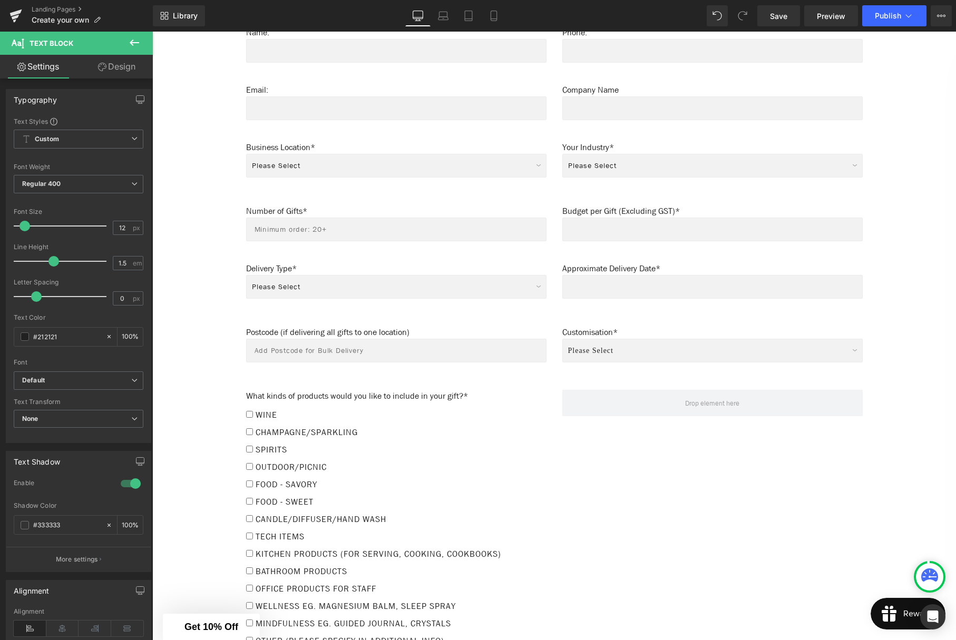
scroll to position [785, 0]
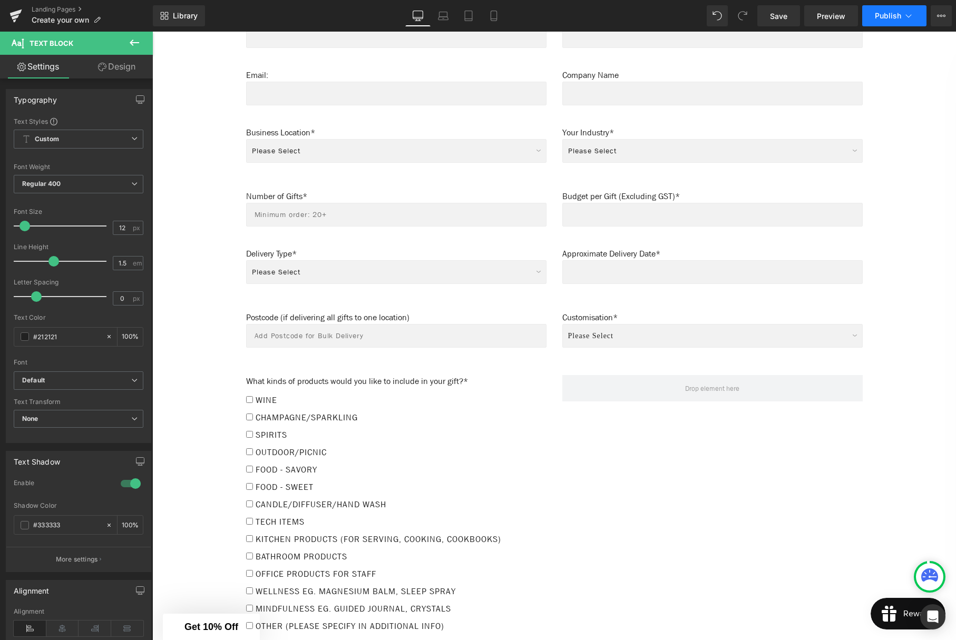
click at [891, 17] on span "Publish" at bounding box center [888, 16] width 26 height 8
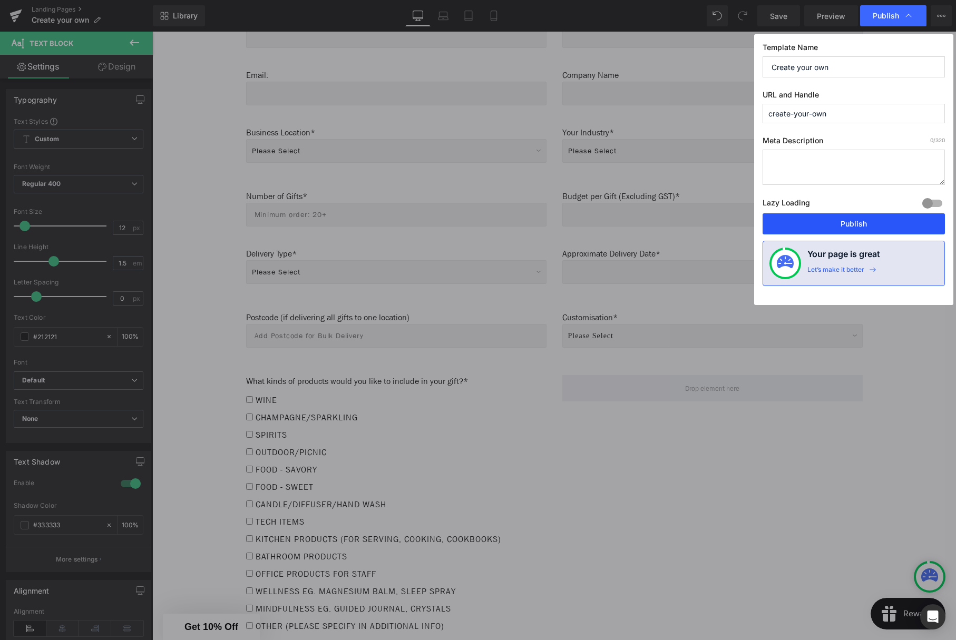
click at [855, 223] on button "Publish" at bounding box center [854, 223] width 182 height 21
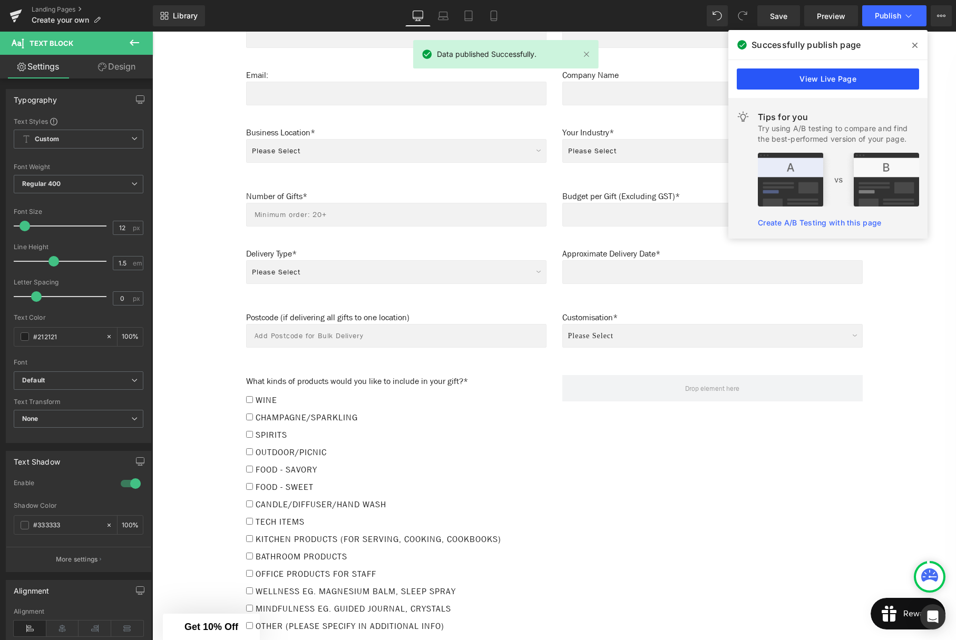
click at [851, 80] on link "View Live Page" at bounding box center [828, 79] width 182 height 21
